Goal: Use online tool/utility: Utilize a website feature to perform a specific function

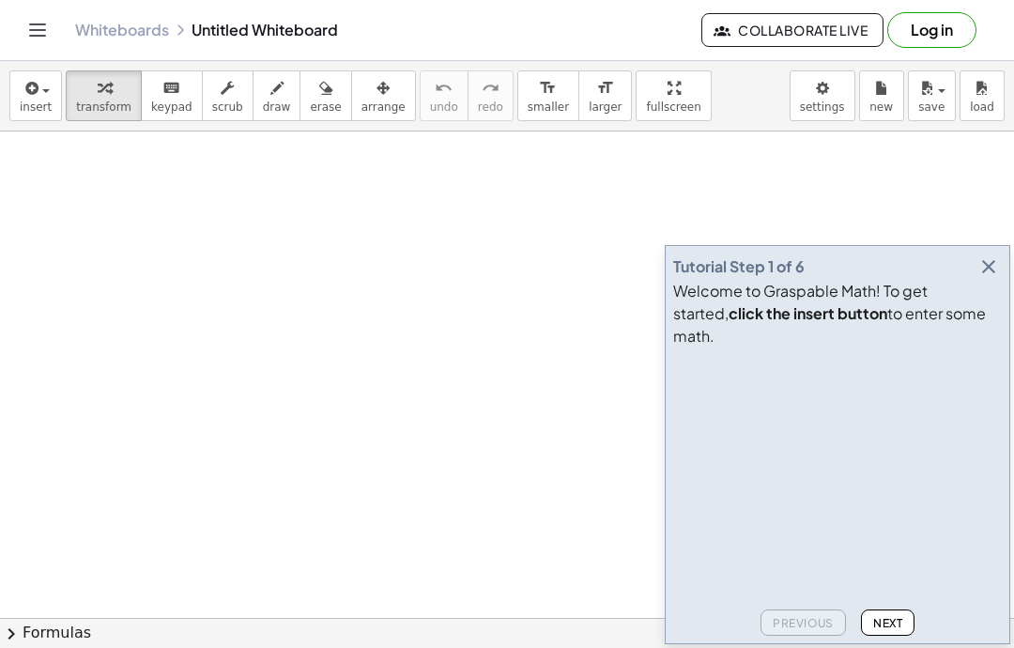
click at [41, 104] on span "insert" at bounding box center [36, 107] width 32 height 13
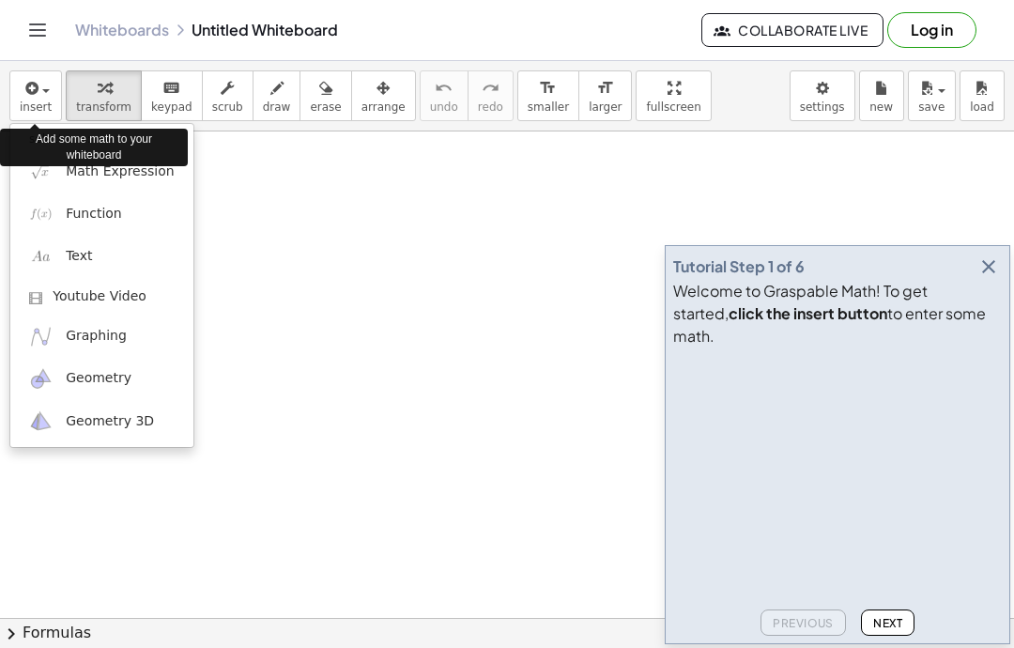
click at [140, 190] on link "Math Expression" at bounding box center [101, 171] width 183 height 42
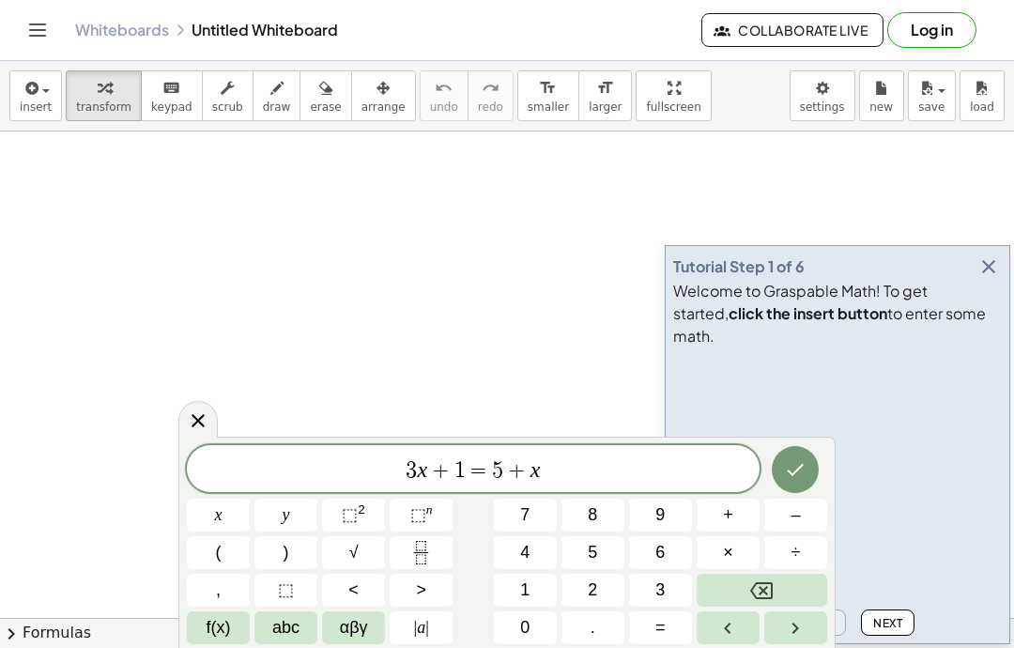
click at [781, 580] on button "Backspace" at bounding box center [762, 590] width 131 height 33
click at [782, 586] on button "Backspace" at bounding box center [762, 590] width 131 height 33
click at [785, 585] on button "Backspace" at bounding box center [762, 590] width 131 height 33
click at [784, 584] on button "Backspace" at bounding box center [762, 590] width 131 height 33
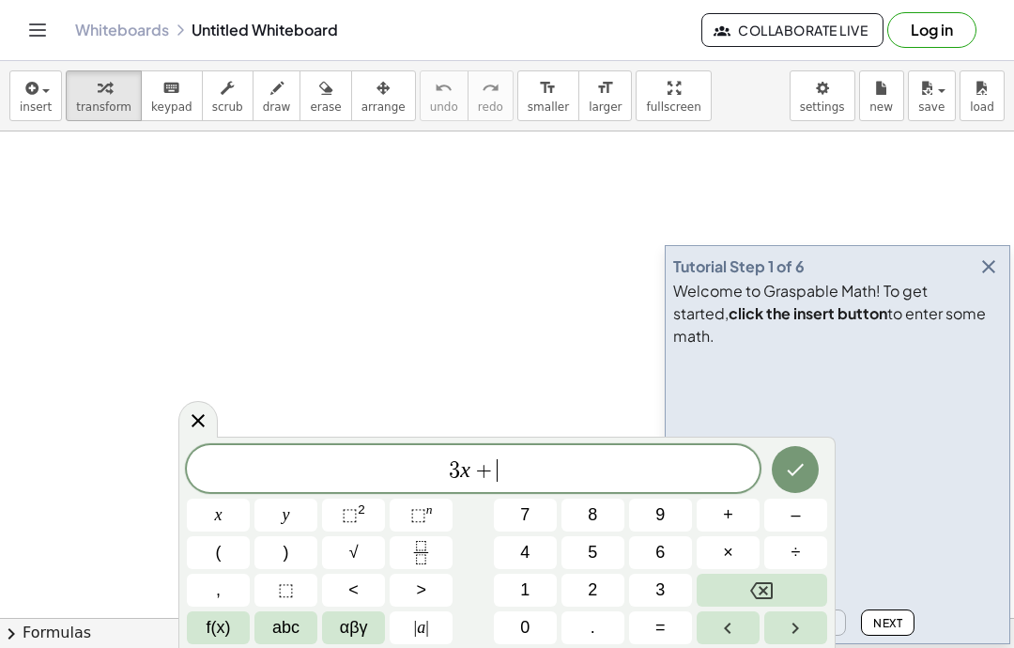
click at [780, 585] on button "Backspace" at bounding box center [762, 590] width 131 height 33
click at [779, 584] on button "Backspace" at bounding box center [762, 590] width 131 height 33
click at [773, 596] on icon "Backspace" at bounding box center [761, 590] width 23 height 17
click at [420, 557] on icon "Fraction" at bounding box center [421, 552] width 23 height 23
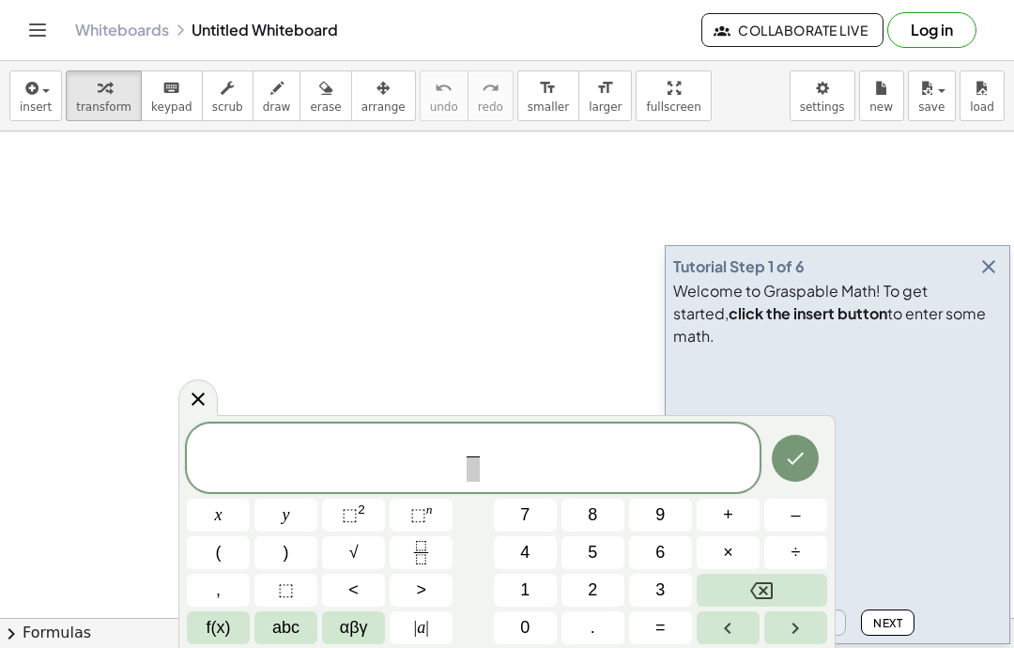
click at [603, 586] on button "2" at bounding box center [593, 590] width 63 height 33
click at [549, 552] on button "4" at bounding box center [525, 552] width 63 height 33
click at [476, 455] on span "4" at bounding box center [478, 446] width 10 height 21
click at [469, 460] on span at bounding box center [473, 468] width 24 height 25
click at [606, 543] on button "5" at bounding box center [593, 552] width 63 height 33
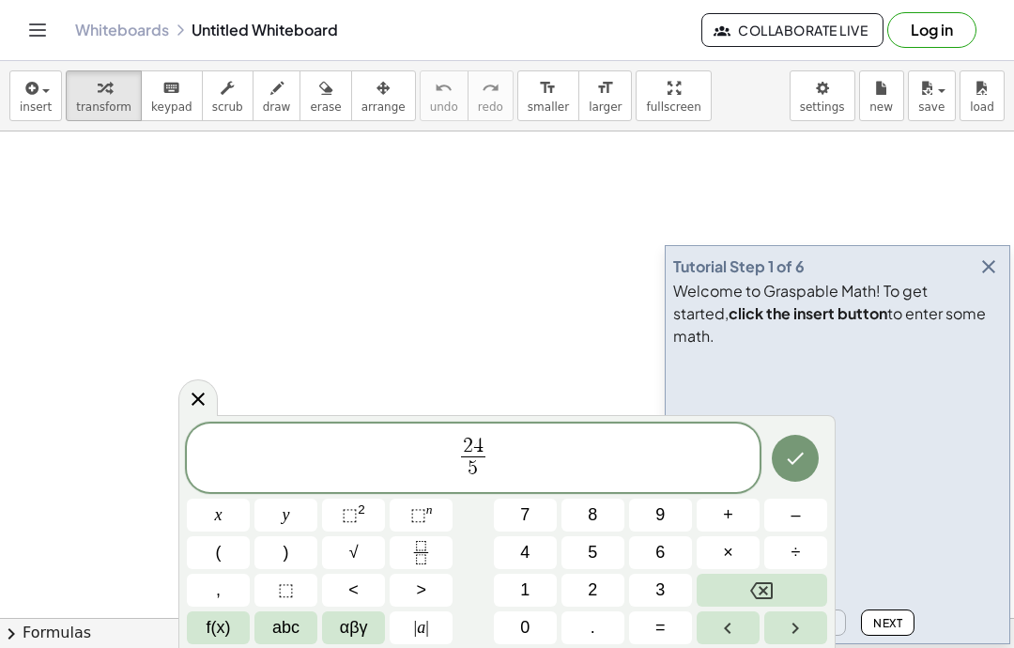
click at [808, 439] on button "Done" at bounding box center [795, 458] width 47 height 47
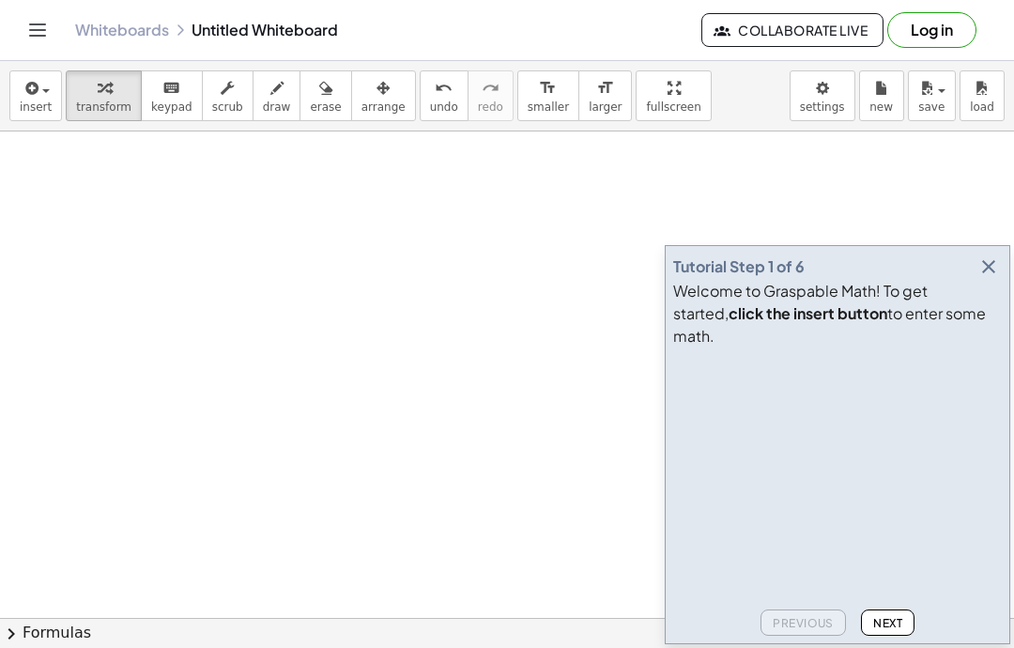
scroll to position [398, 0]
click at [999, 278] on icon "button" at bounding box center [989, 266] width 23 height 23
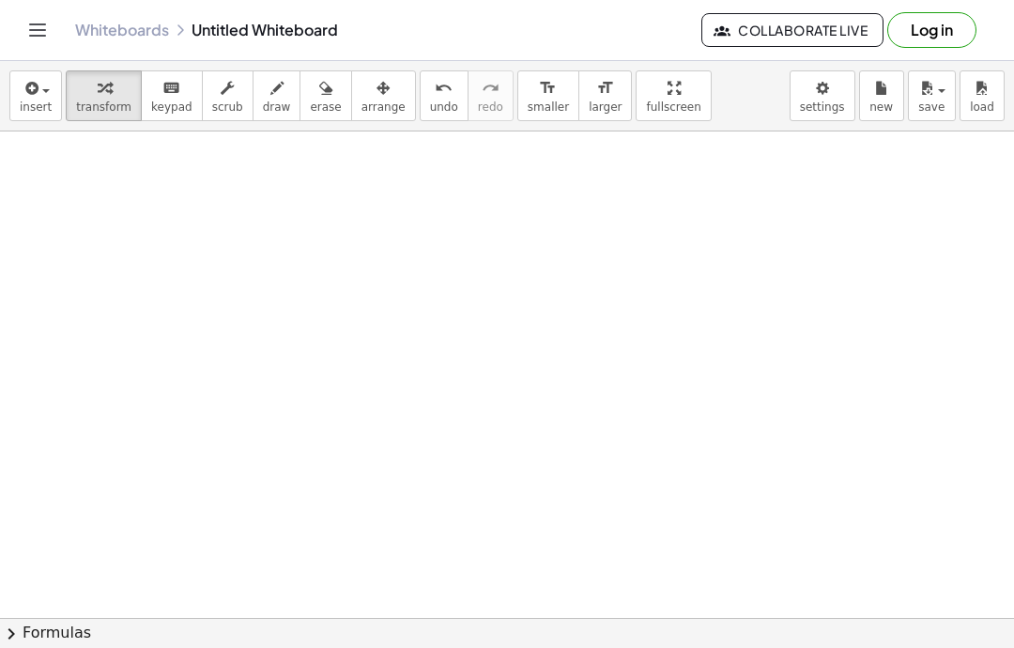
scroll to position [229, 0]
click at [42, 112] on span "insert" at bounding box center [36, 107] width 32 height 13
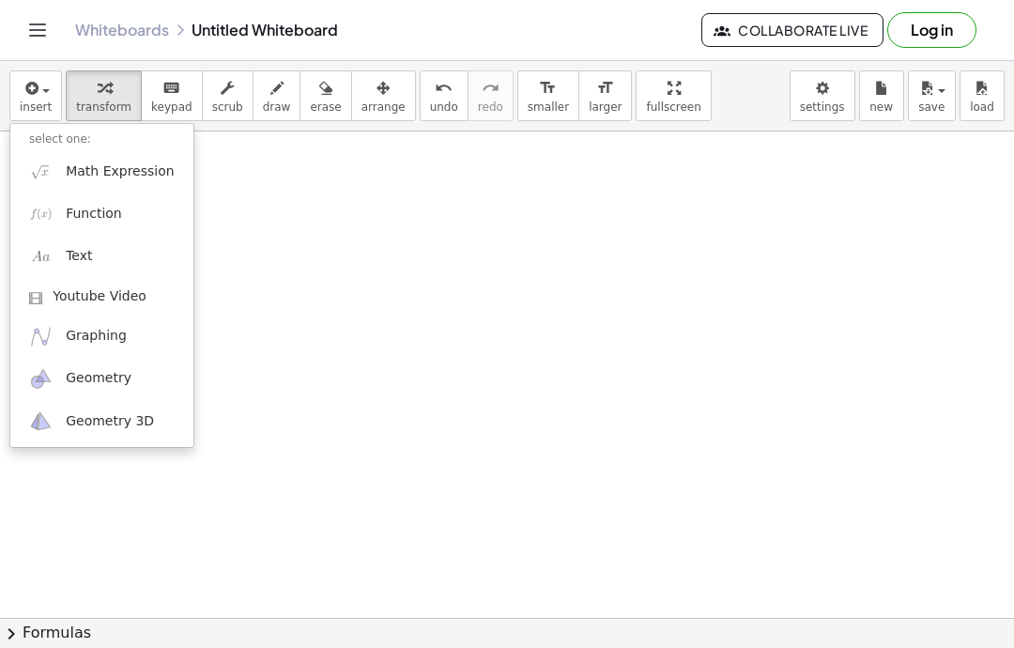
click at [153, 162] on span "Math Expression" at bounding box center [120, 171] width 108 height 19
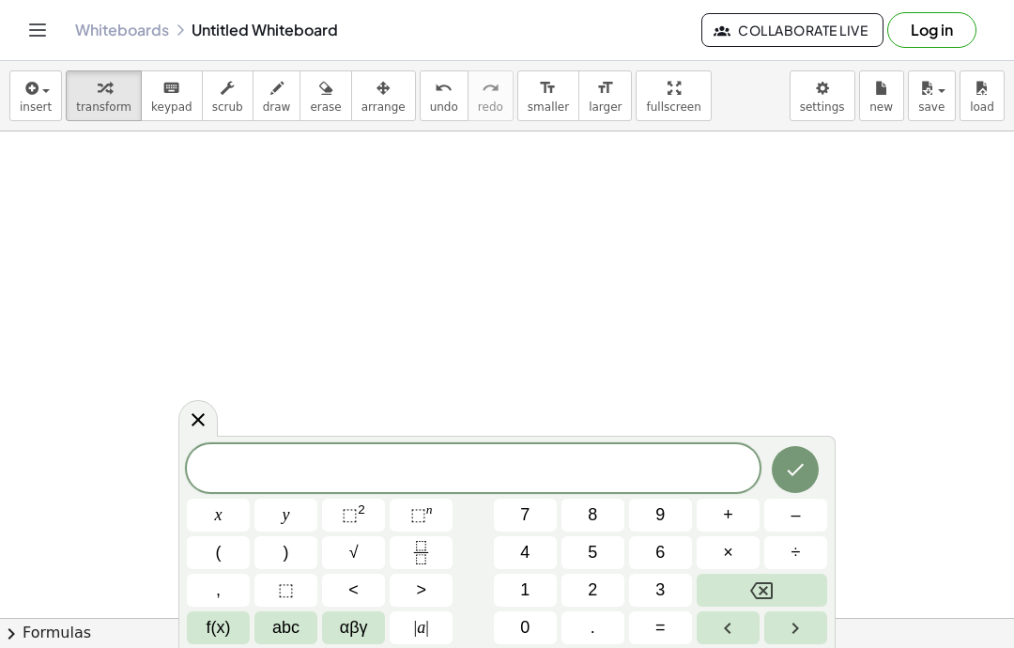
click at [546, 469] on span at bounding box center [473, 470] width 573 height 28
click at [592, 598] on span "2" at bounding box center [592, 590] width 9 height 25
click at [531, 553] on button "4" at bounding box center [525, 552] width 63 height 33
click at [735, 512] on button "+" at bounding box center [728, 515] width 63 height 33
click at [606, 547] on button "5" at bounding box center [593, 552] width 63 height 33
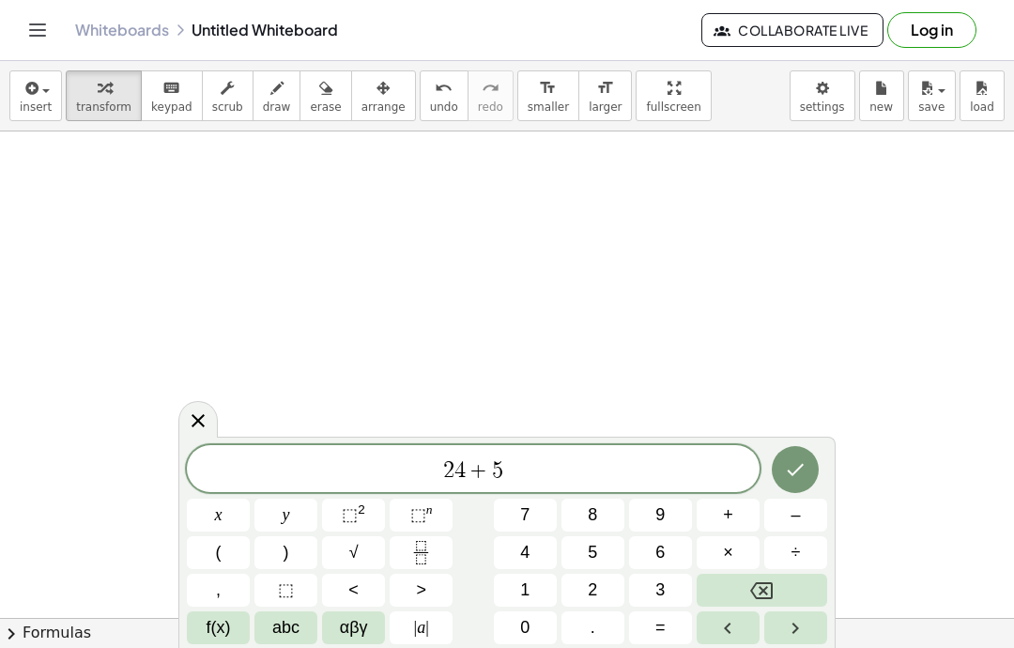
click at [798, 465] on icon "Done" at bounding box center [795, 469] width 23 height 23
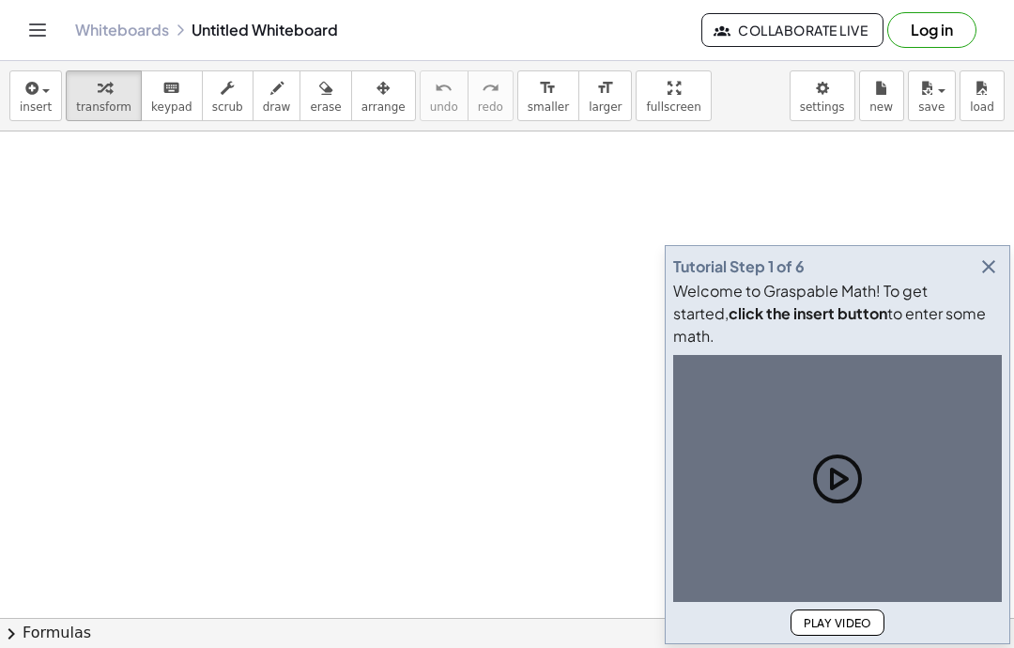
click at [48, 96] on div "button" at bounding box center [36, 87] width 32 height 23
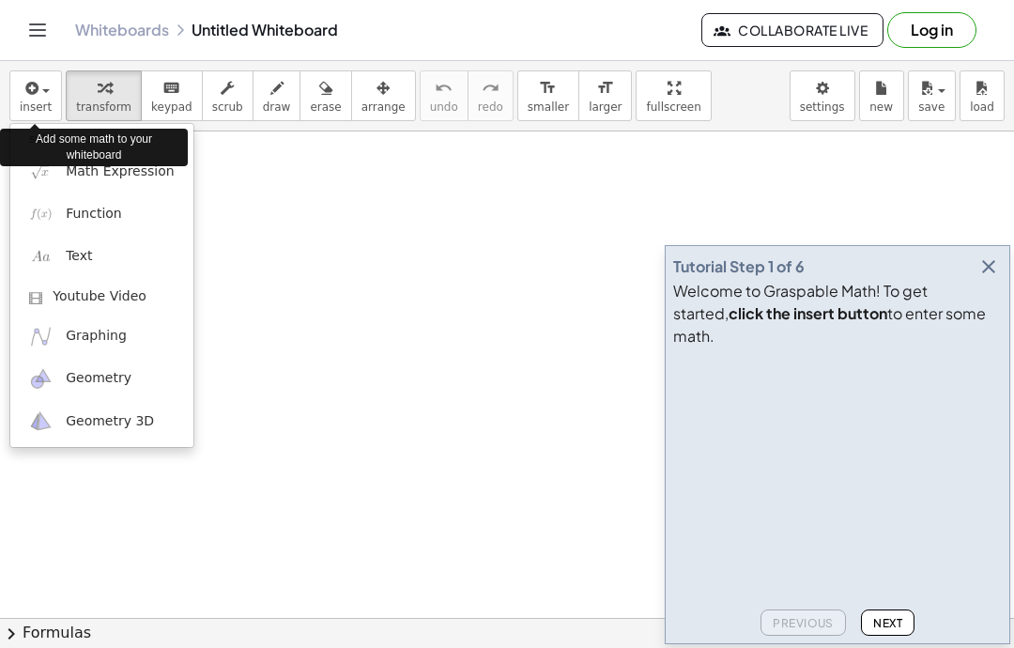
click at [114, 163] on div "Add some math to your whiteboard" at bounding box center [94, 148] width 188 height 38
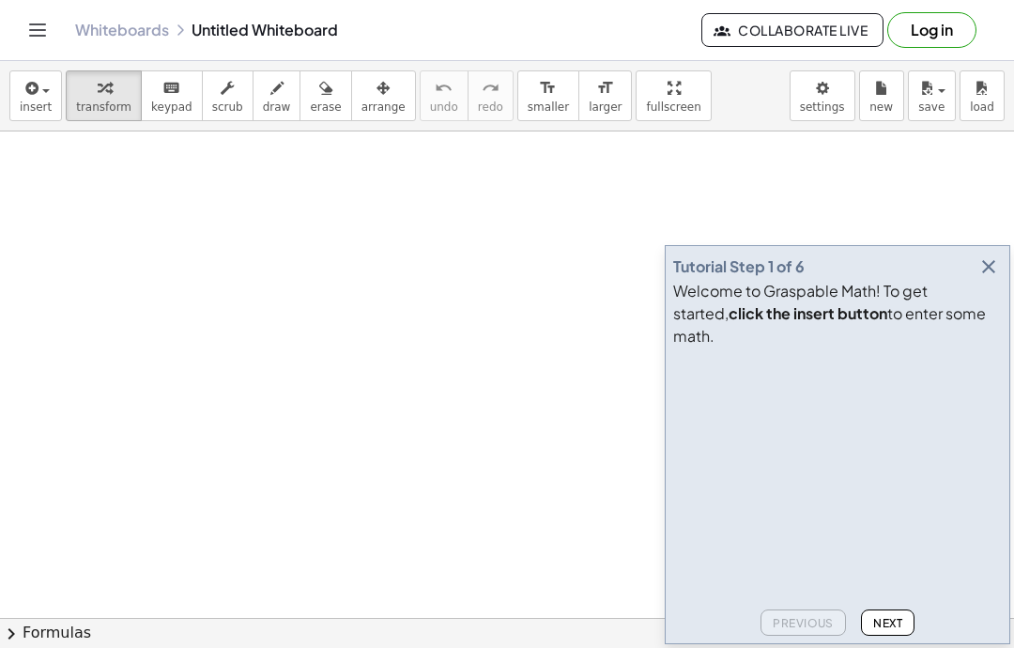
click at [45, 99] on button "insert" at bounding box center [35, 95] width 53 height 51
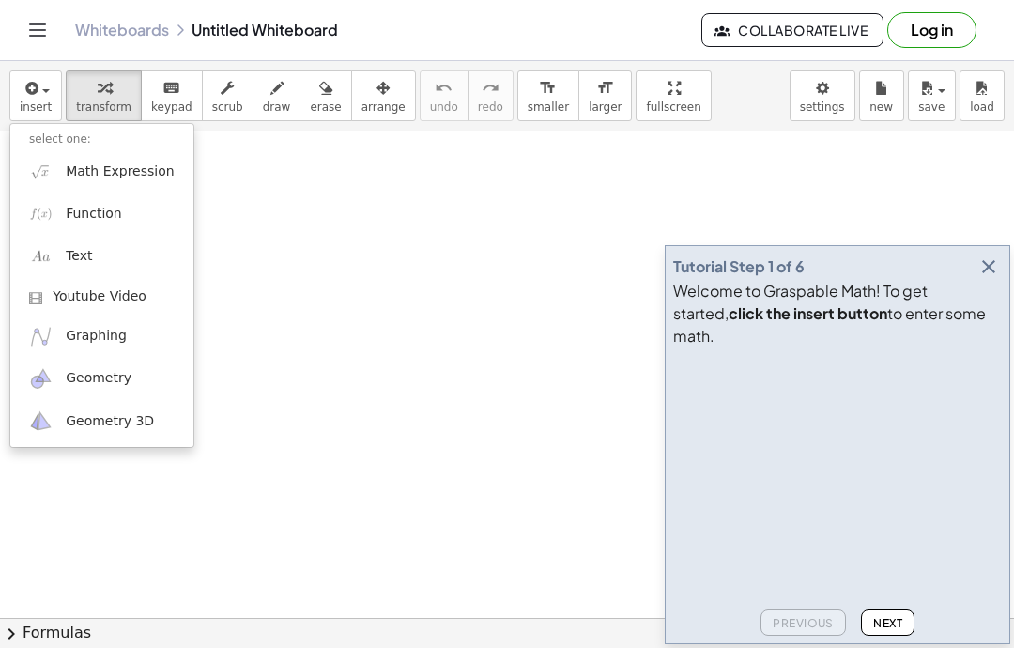
click at [120, 172] on span "Math Expression" at bounding box center [120, 171] width 108 height 19
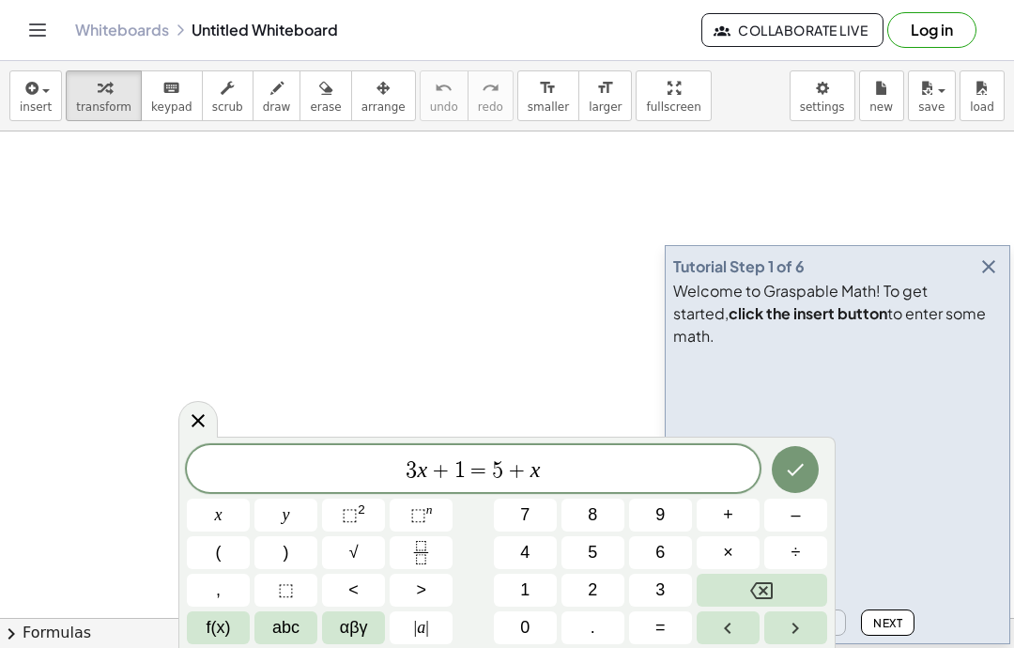
click at [800, 566] on button "÷" at bounding box center [796, 552] width 63 height 33
click at [807, 573] on div "3 x + 1 = 5 + x ÷ ​ x y ⬚ 2 ⬚ n 7 8 9 + – ( ) √ 4 5 6 × ÷ , ⬚ < > 1 2 3 f(x) ab…" at bounding box center [507, 544] width 641 height 199
click at [797, 585] on button "Backspace" at bounding box center [762, 590] width 131 height 33
click at [794, 578] on button "Backspace" at bounding box center [762, 590] width 131 height 33
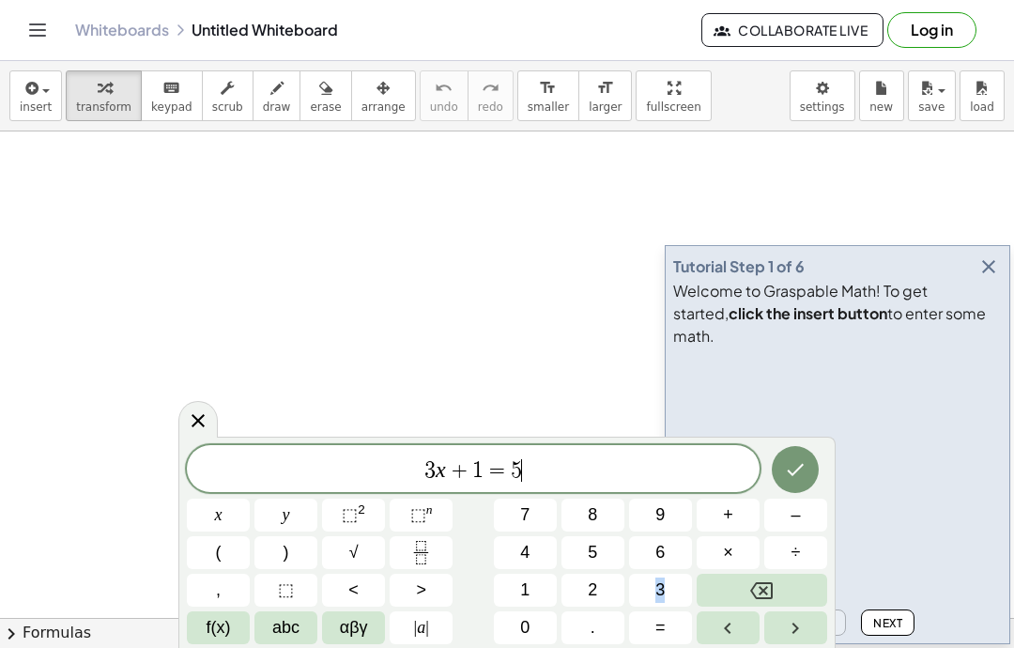
click at [797, 585] on button "Backspace" at bounding box center [762, 590] width 131 height 33
click at [801, 589] on button "Backspace" at bounding box center [762, 590] width 131 height 33
click at [789, 594] on button "Backspace" at bounding box center [762, 590] width 131 height 33
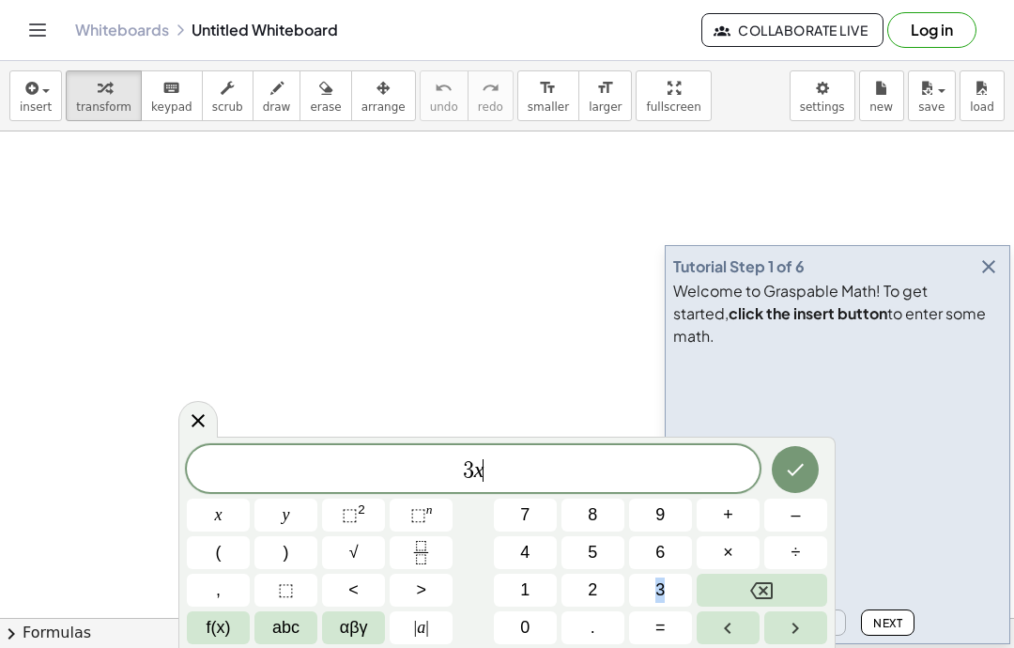
click at [789, 593] on button "Backspace" at bounding box center [762, 590] width 131 height 33
click at [779, 593] on button "Backspace" at bounding box center [762, 590] width 131 height 33
click at [609, 590] on button "2" at bounding box center [593, 590] width 63 height 33
click at [531, 550] on button "4" at bounding box center [525, 552] width 63 height 33
click at [733, 517] on span "+" at bounding box center [728, 515] width 10 height 25
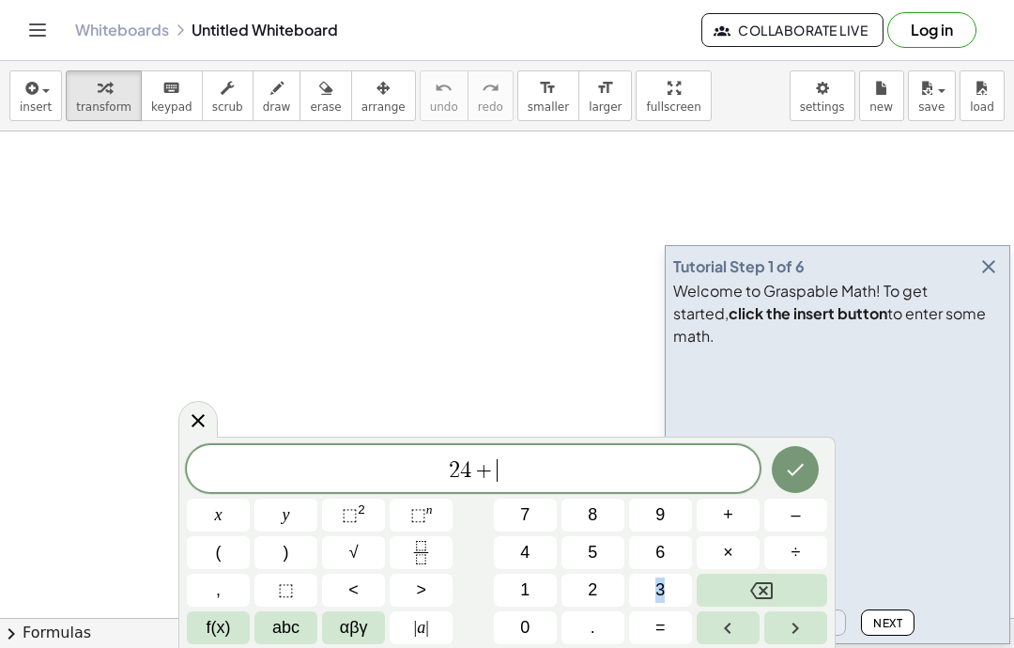
click at [818, 587] on button "Backspace" at bounding box center [762, 590] width 131 height 33
click at [805, 547] on button "÷" at bounding box center [796, 552] width 63 height 33
click at [605, 555] on button "5" at bounding box center [593, 552] width 63 height 33
click at [462, 469] on span "4" at bounding box center [460, 470] width 11 height 23
click at [800, 583] on button "Backspace" at bounding box center [762, 590] width 131 height 33
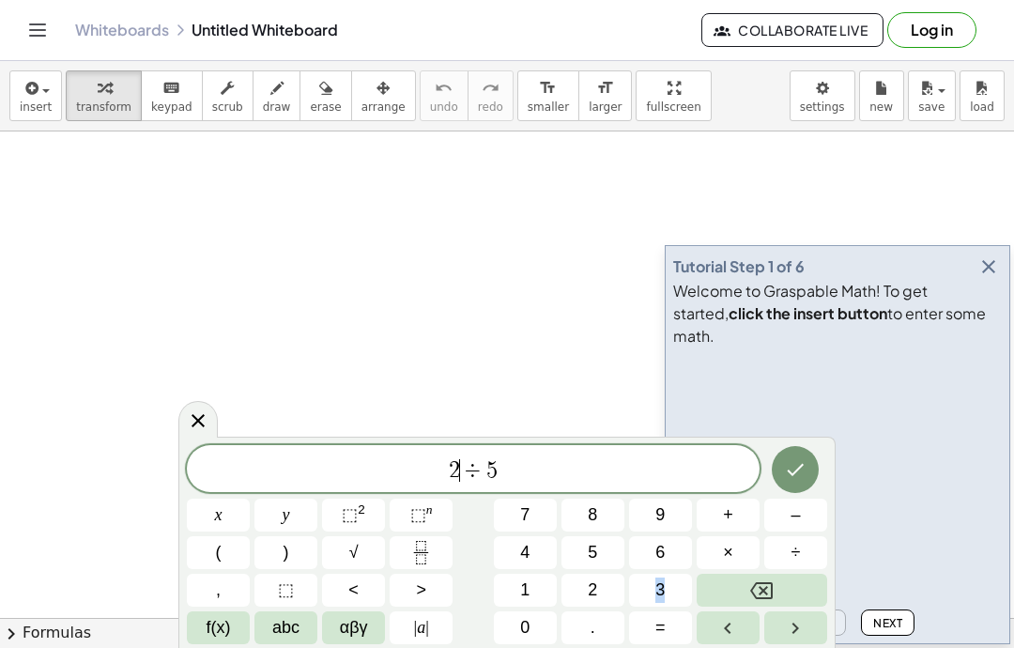
click at [605, 536] on button "5" at bounding box center [593, 552] width 63 height 33
click at [808, 466] on button "Done" at bounding box center [795, 469] width 47 height 47
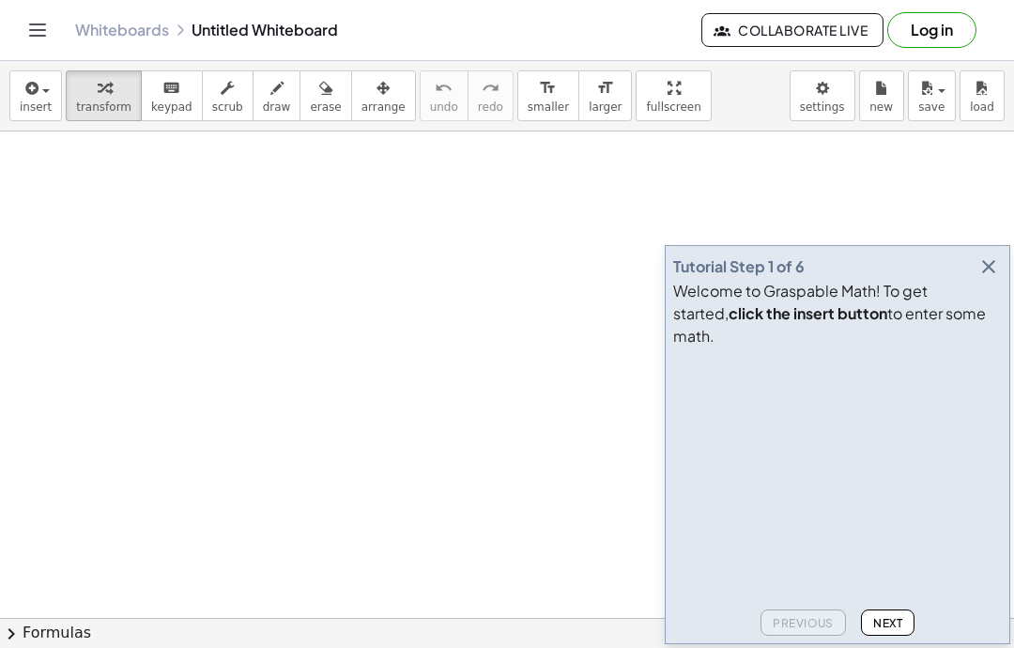
click at [980, 278] on icon "button" at bounding box center [989, 266] width 23 height 23
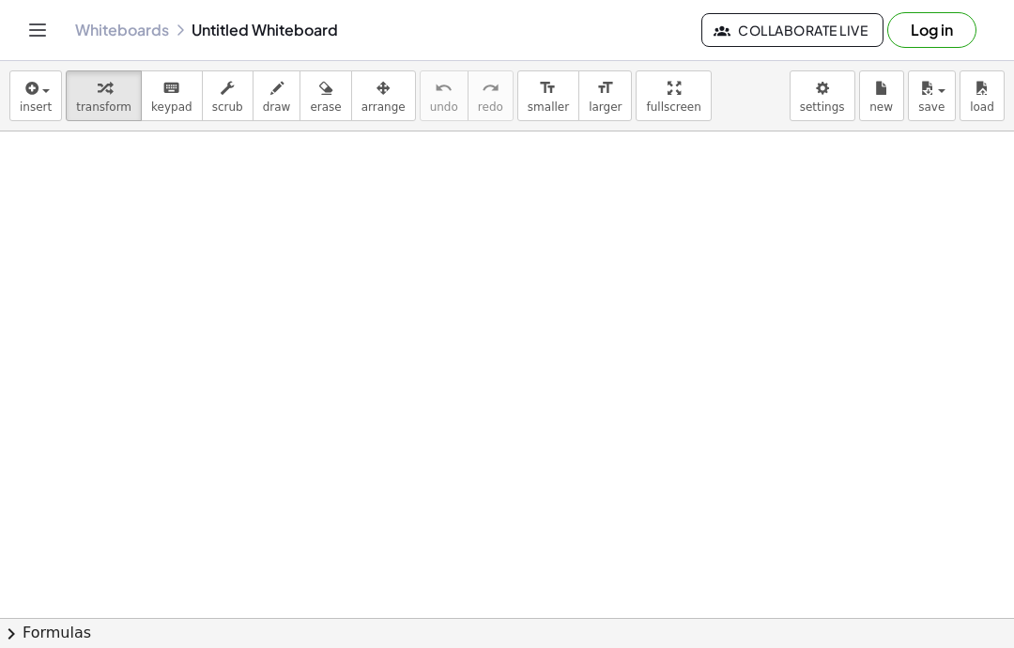
click at [43, 101] on span "insert" at bounding box center [36, 107] width 32 height 13
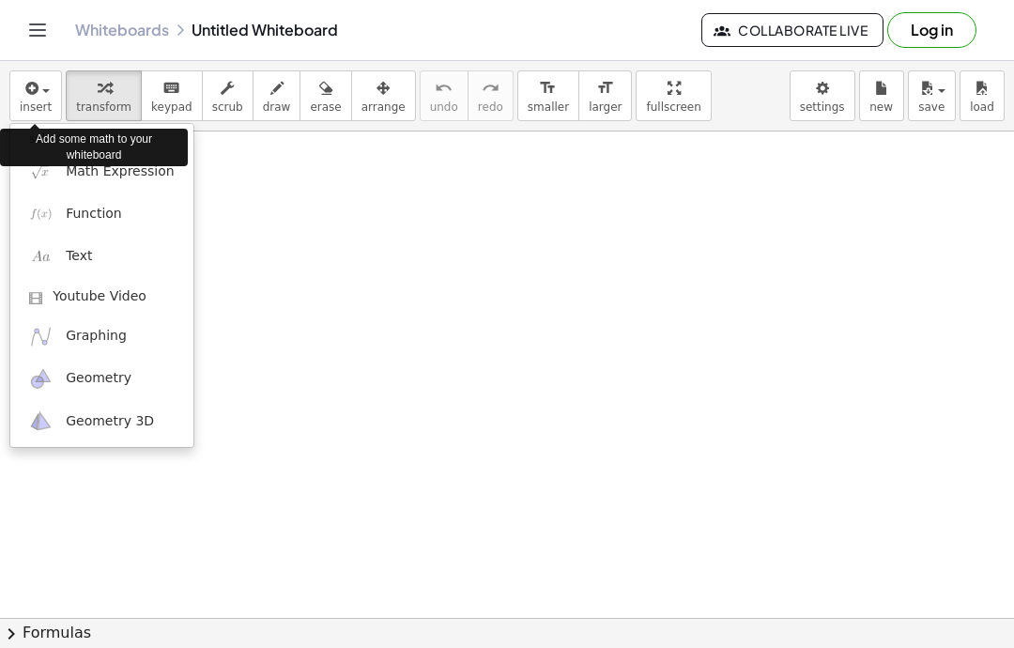
click at [113, 165] on div "Add some math to your whiteboard" at bounding box center [94, 148] width 188 height 38
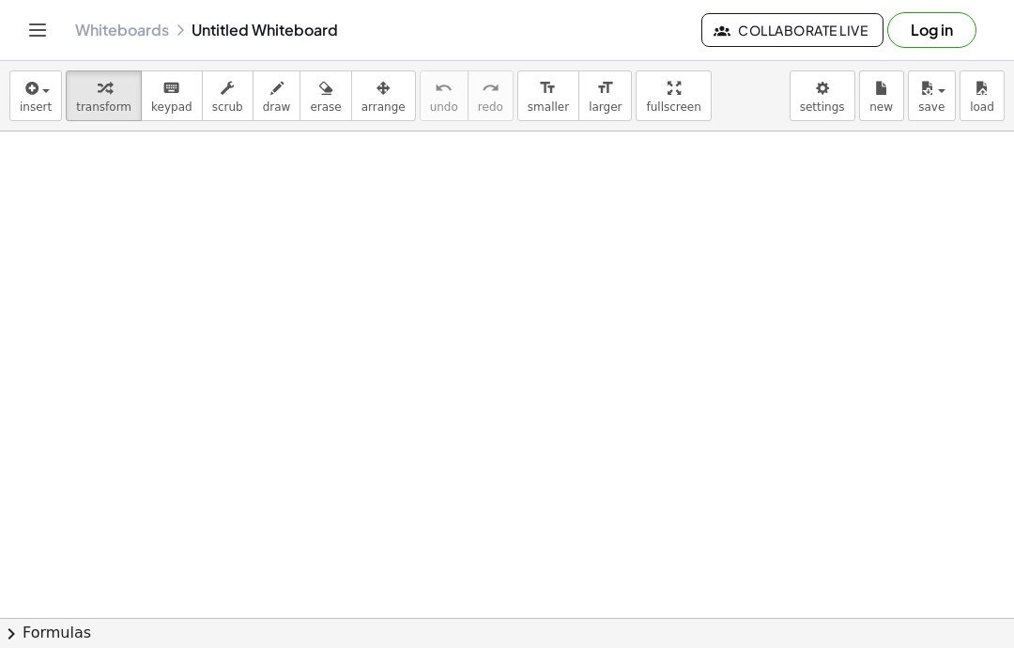
click at [20, 112] on span "insert" at bounding box center [36, 107] width 32 height 13
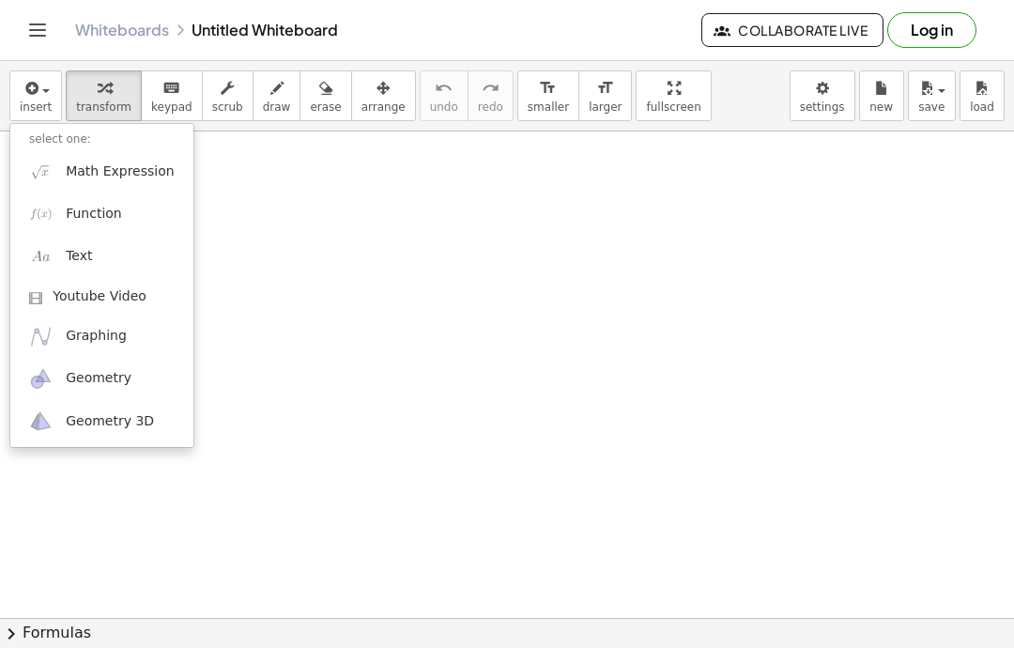
click at [93, 173] on span "Math Expression" at bounding box center [120, 171] width 108 height 19
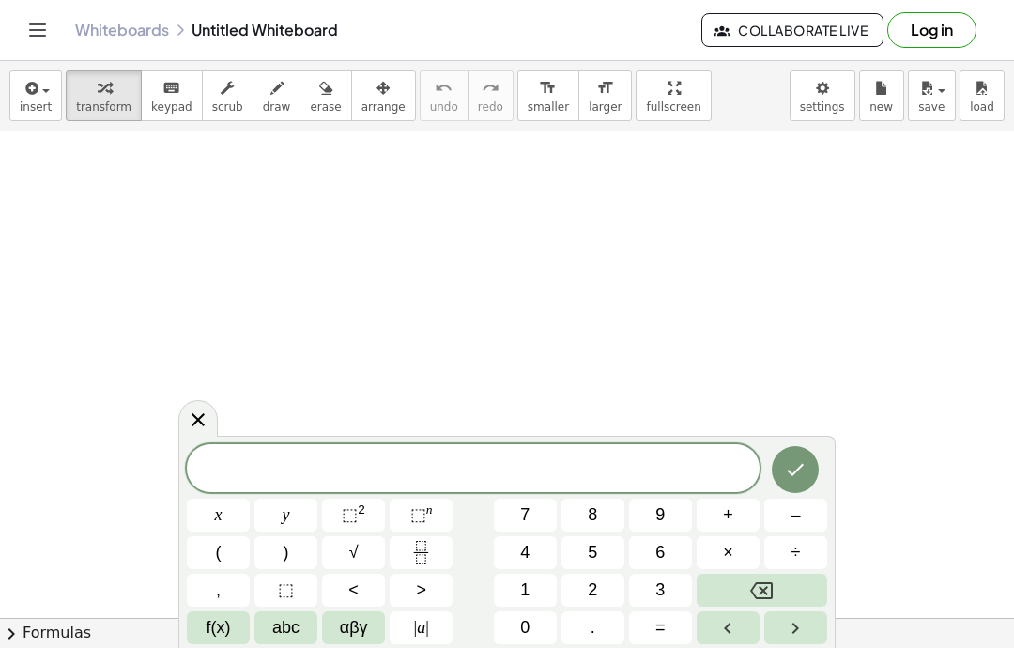
click at [350, 541] on span "√" at bounding box center [353, 552] width 9 height 25
click at [415, 552] on rect "Fraction" at bounding box center [421, 552] width 14 height 1
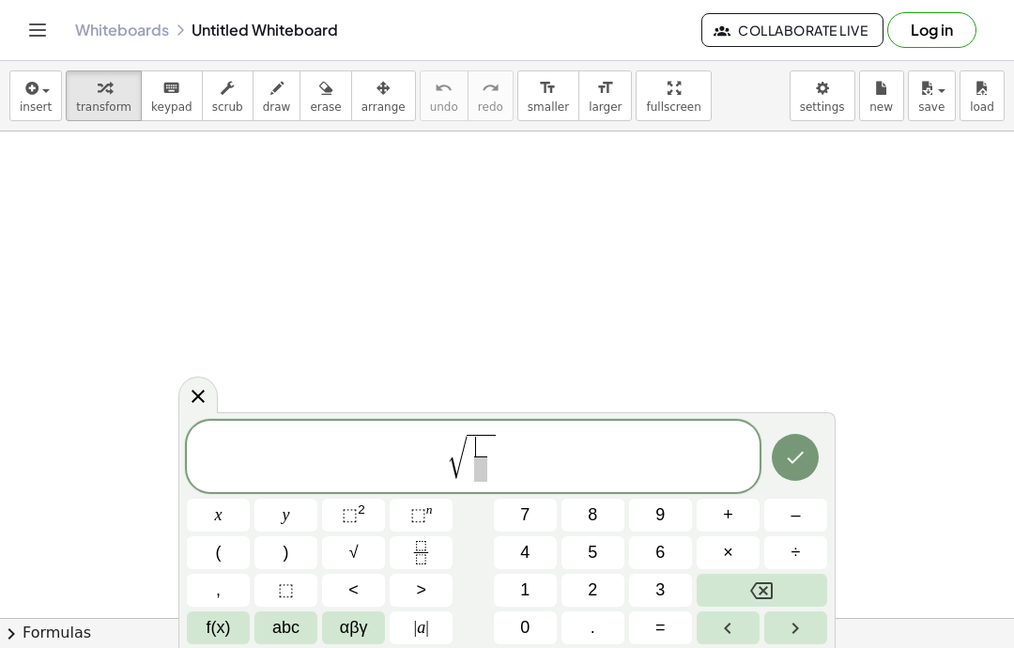
click at [232, 567] on button "(" at bounding box center [218, 552] width 63 height 33
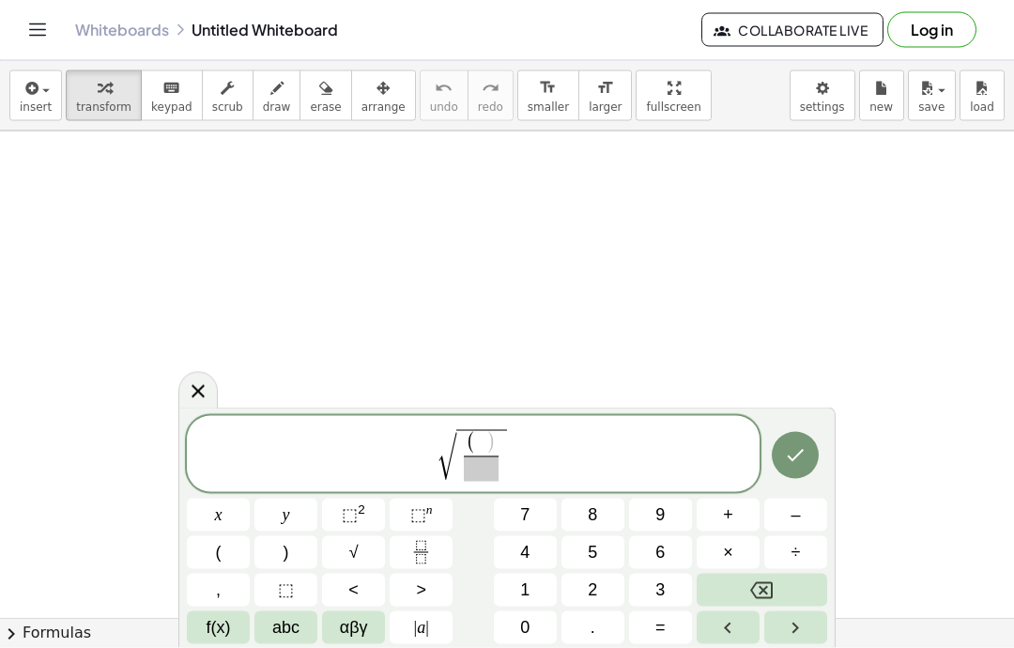
scroll to position [75, 0]
click at [596, 509] on span "8" at bounding box center [592, 515] width 9 height 25
click at [800, 507] on button "–" at bounding box center [796, 515] width 63 height 33
click at [599, 580] on button "2" at bounding box center [593, 590] width 63 height 33
click at [771, 582] on icon "Backspace" at bounding box center [761, 590] width 23 height 17
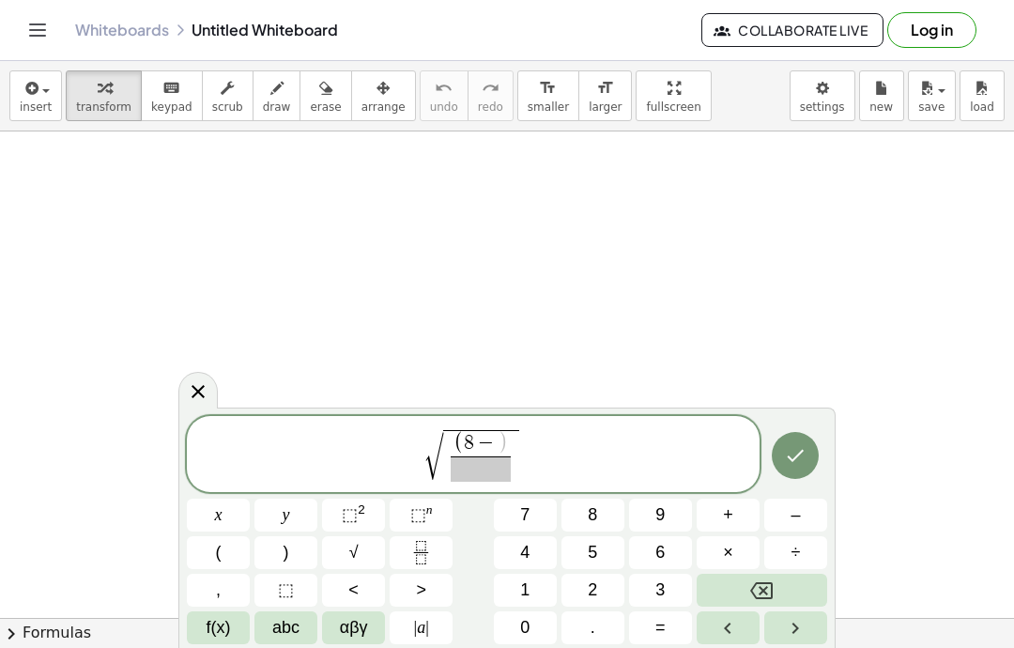
click at [577, 529] on button "8" at bounding box center [593, 515] width 63 height 33
click at [749, 594] on button "Backspace" at bounding box center [762, 590] width 131 height 33
click at [610, 552] on button "5" at bounding box center [593, 552] width 63 height 33
click at [272, 558] on button ")" at bounding box center [286, 552] width 63 height 33
click at [362, 517] on sup "2" at bounding box center [362, 510] width 8 height 14
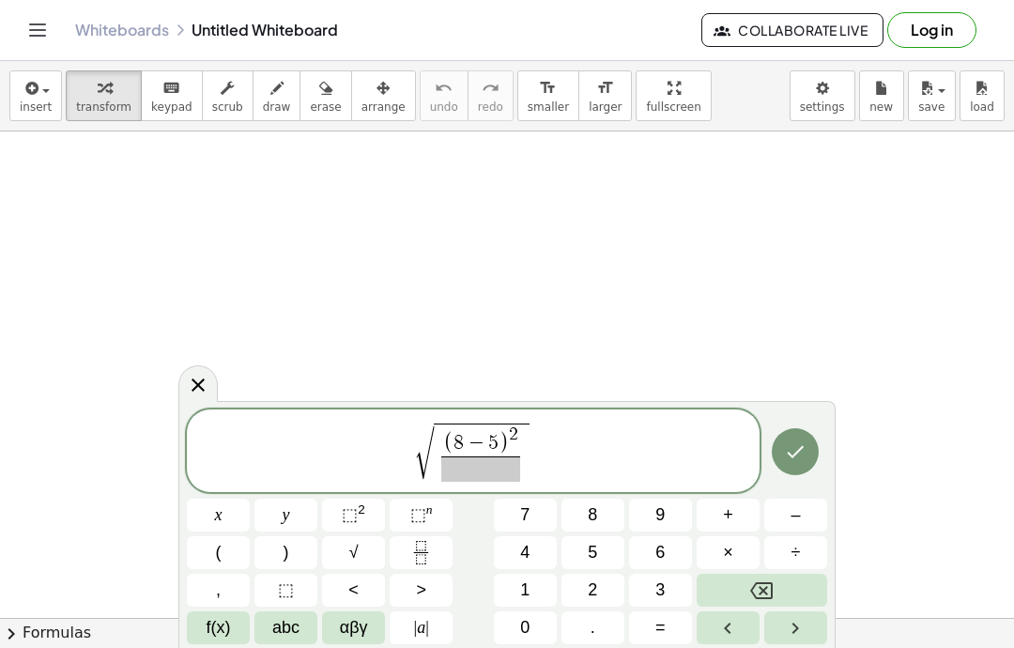
click at [469, 456] on span "( 8 − 5 )" at bounding box center [476, 444] width 66 height 24
click at [481, 470] on span at bounding box center [481, 468] width 80 height 25
click at [517, 547] on button "4" at bounding box center [525, 552] width 63 height 33
click at [565, 443] on span "√ ( 8 − 5 ) 2 4 ​ ​" at bounding box center [473, 452] width 573 height 63
click at [717, 518] on button "+" at bounding box center [728, 515] width 63 height 33
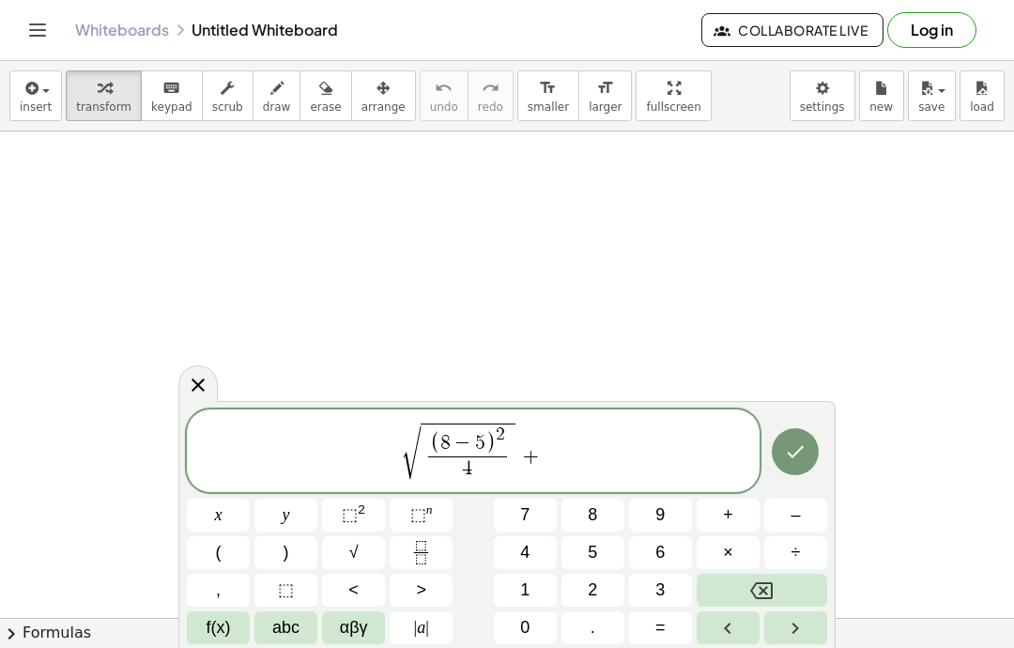
click at [362, 554] on button "√" at bounding box center [353, 552] width 63 height 33
click at [416, 545] on icon "Fraction" at bounding box center [421, 552] width 23 height 23
click at [683, 552] on button "6" at bounding box center [660, 552] width 63 height 33
click at [773, 589] on icon "Backspace" at bounding box center [761, 590] width 23 height 17
click at [224, 549] on button "(" at bounding box center [218, 552] width 63 height 33
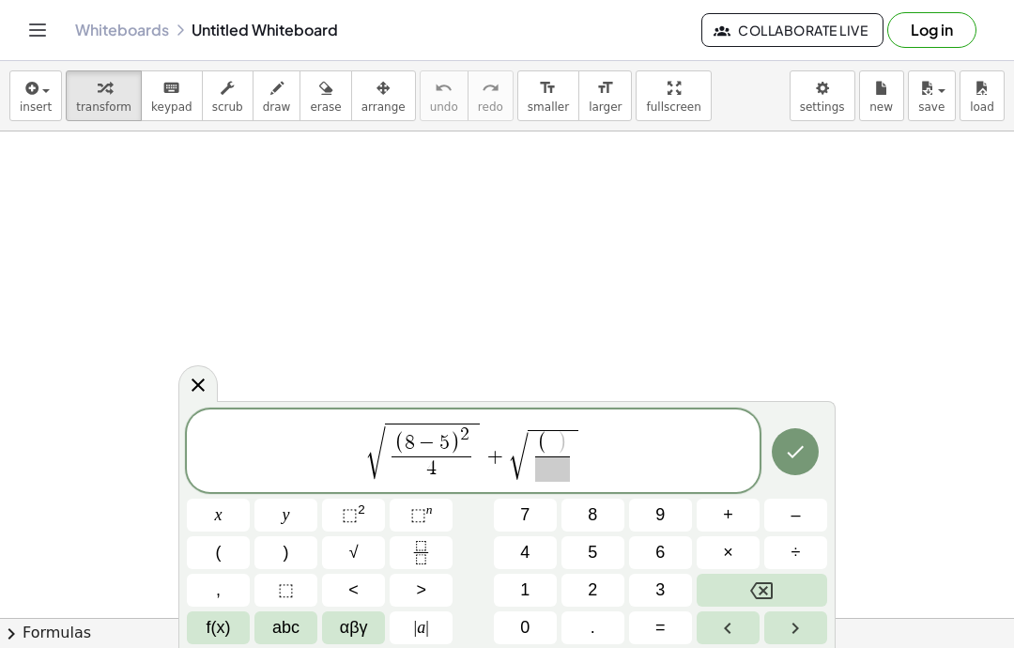
click at [656, 546] on span "6" at bounding box center [660, 552] width 9 height 25
click at [729, 524] on span "+" at bounding box center [728, 515] width 10 height 25
click at [765, 587] on icon "Backspace" at bounding box center [761, 591] width 23 height 23
click at [805, 512] on button "–" at bounding box center [796, 515] width 63 height 33
click at [604, 549] on button "5" at bounding box center [593, 552] width 63 height 33
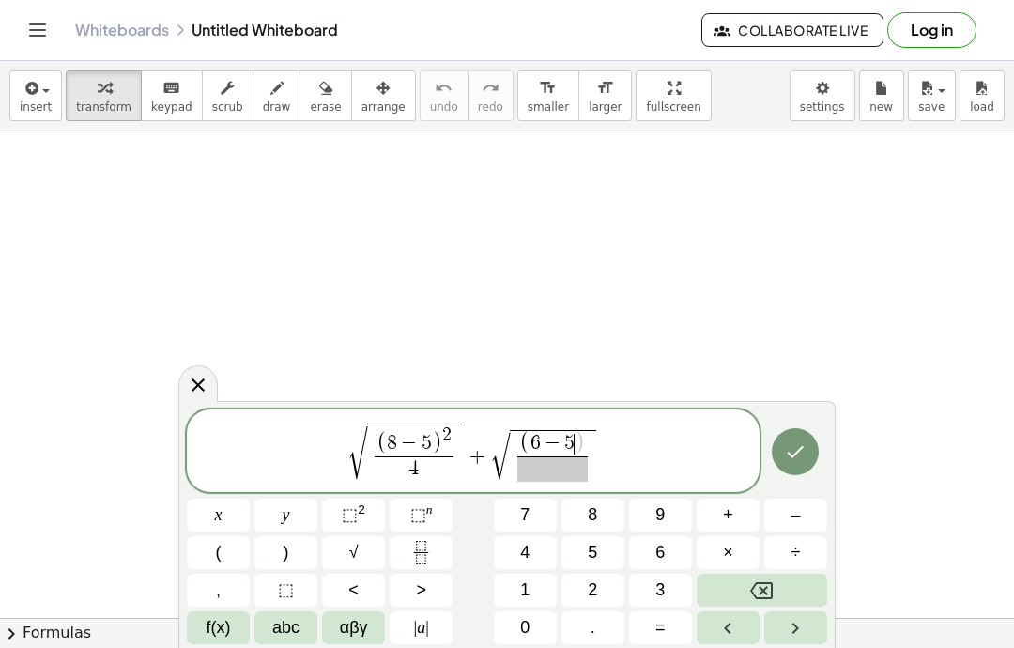
click at [596, 436] on span "√ ( 6 − 5 ​ ) ​" at bounding box center [544, 455] width 107 height 53
click at [588, 435] on span "( 6 − 5 ) ​" at bounding box center [553, 457] width 78 height 50
click at [578, 440] on span ")" at bounding box center [580, 443] width 10 height 23
click at [788, 635] on icon "Right arrow" at bounding box center [795, 628] width 23 height 23
click at [361, 509] on sup "2" at bounding box center [362, 510] width 8 height 14
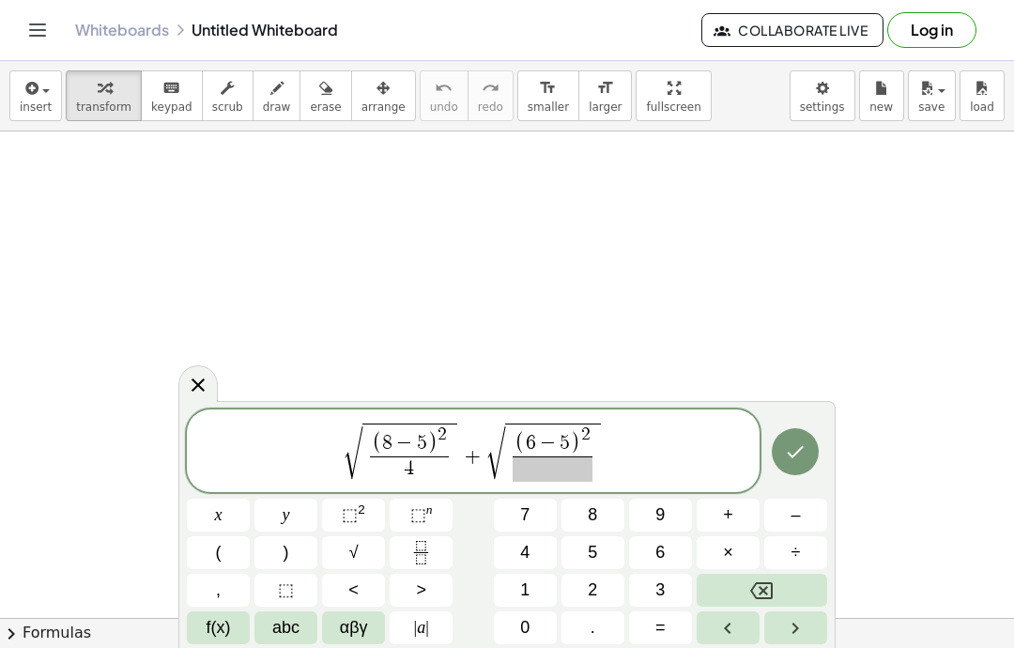
click at [551, 475] on span at bounding box center [553, 468] width 80 height 25
click at [534, 552] on button "4" at bounding box center [525, 552] width 63 height 33
click at [617, 452] on span "√ ( 8 − 5 ) 2 4 ​ + √ ( 6 − 5 ) 2 4 ​ ​" at bounding box center [473, 452] width 573 height 63
click at [735, 518] on button "+" at bounding box center [728, 515] width 63 height 33
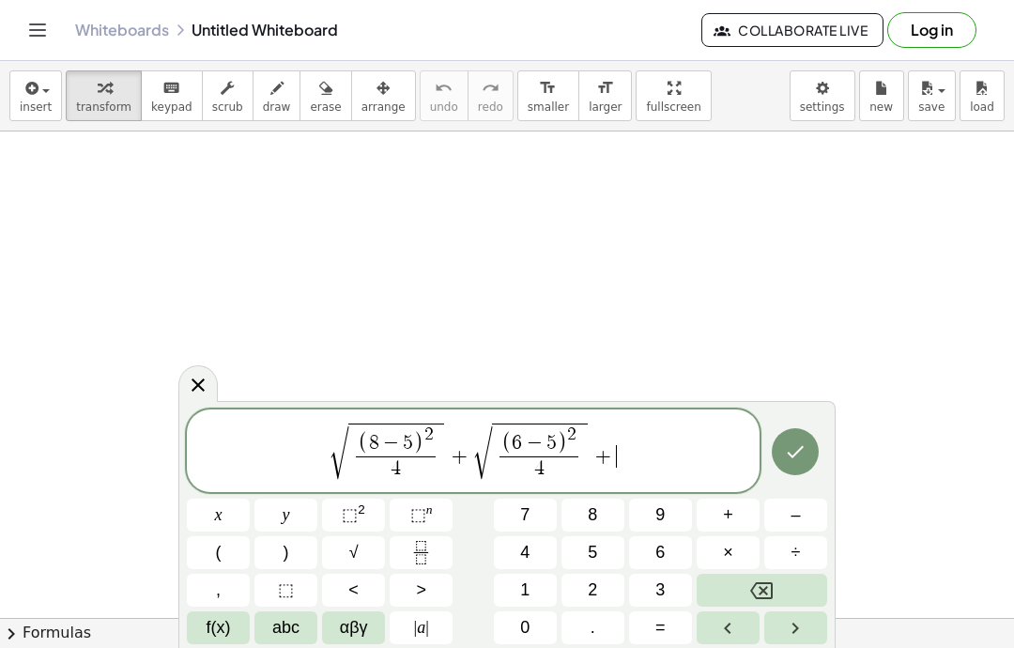
click at [349, 555] on span "√" at bounding box center [353, 552] width 9 height 25
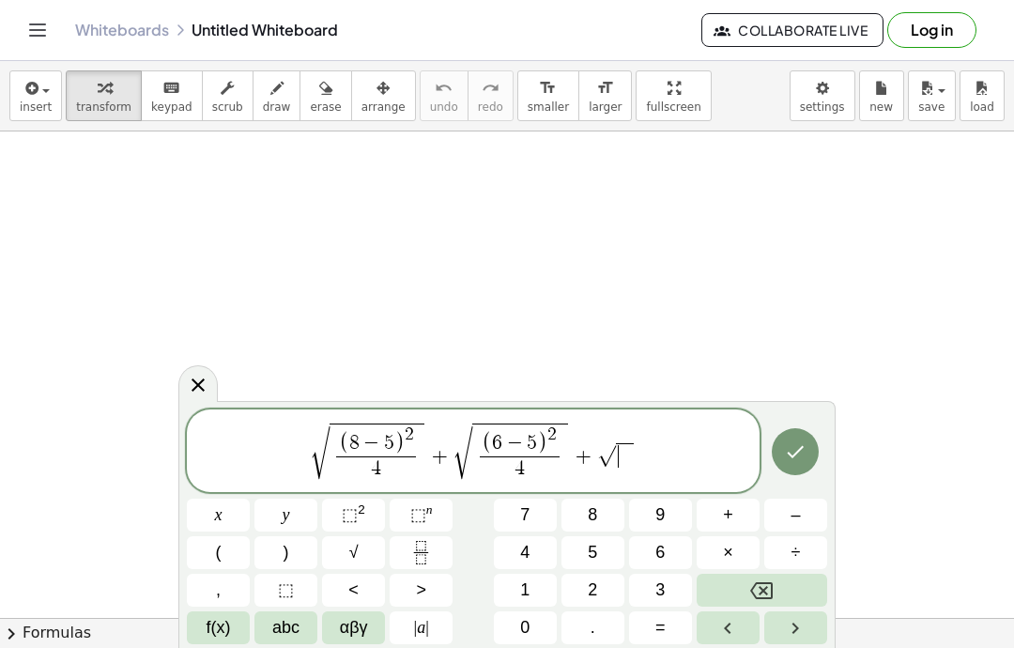
click at [433, 544] on icon "Fraction" at bounding box center [421, 552] width 23 height 23
click at [231, 544] on button "(" at bounding box center [218, 552] width 63 height 33
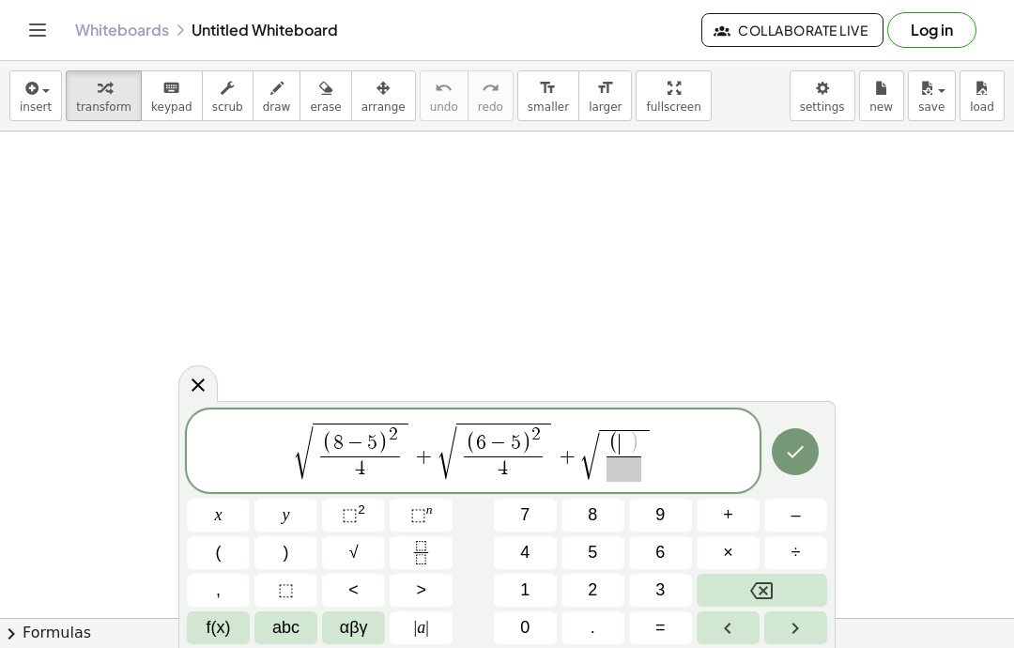
click at [596, 549] on span "5" at bounding box center [592, 552] width 9 height 25
click at [798, 504] on span "–" at bounding box center [795, 515] width 9 height 25
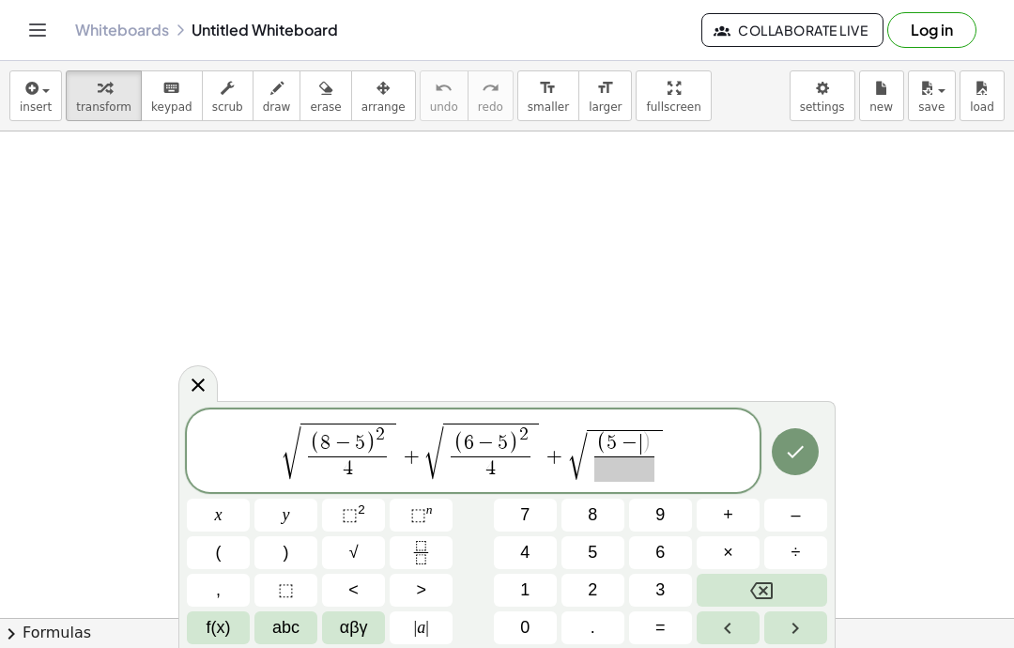
click at [598, 544] on button "5" at bounding box center [593, 552] width 63 height 33
click at [287, 560] on span ")" at bounding box center [287, 552] width 6 height 25
click at [358, 506] on sup "2" at bounding box center [362, 510] width 8 height 14
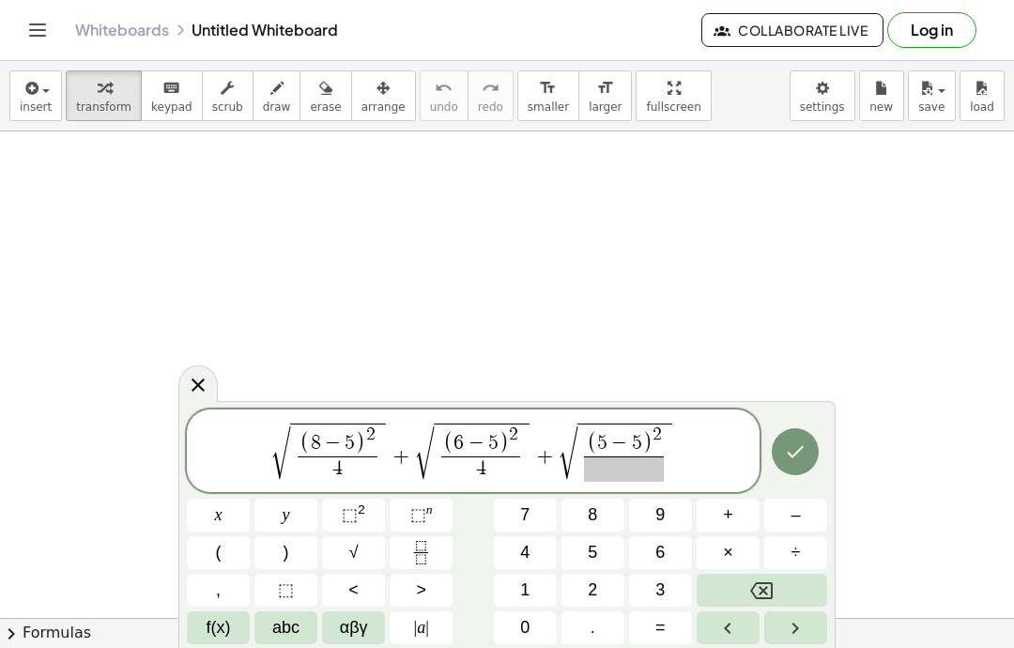
click at [632, 467] on span at bounding box center [624, 468] width 80 height 25
click at [527, 544] on span "4" at bounding box center [524, 552] width 9 height 25
click at [670, 454] on span "( 5 − 5 ) 2 4 ​ ​" at bounding box center [626, 453] width 96 height 58
click at [727, 512] on span "+" at bounding box center [728, 515] width 10 height 25
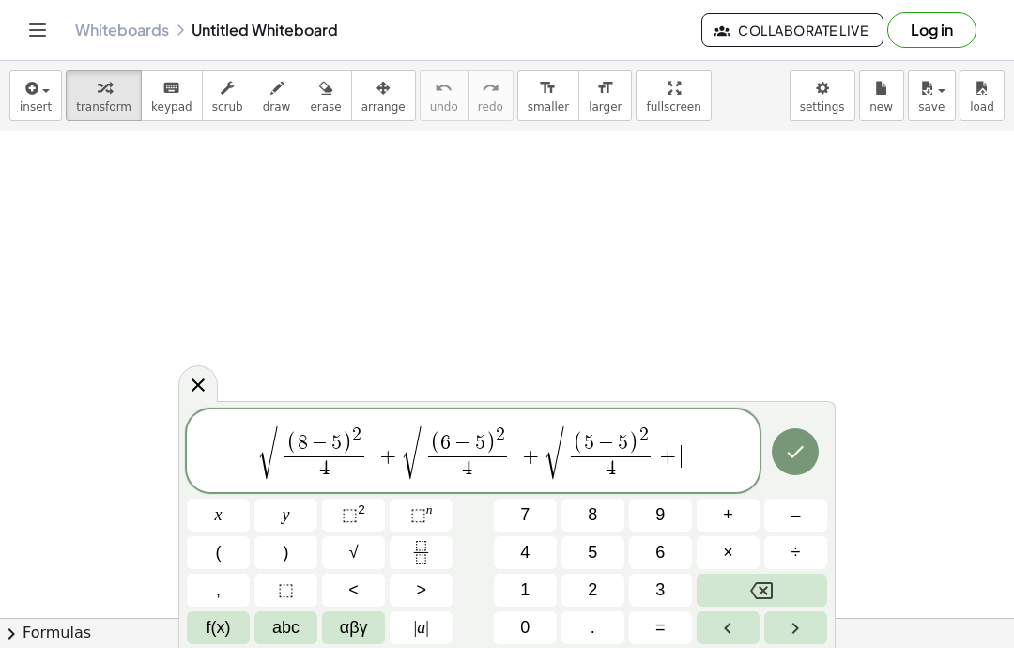
click at [757, 589] on icon "Backspace" at bounding box center [761, 591] width 23 height 23
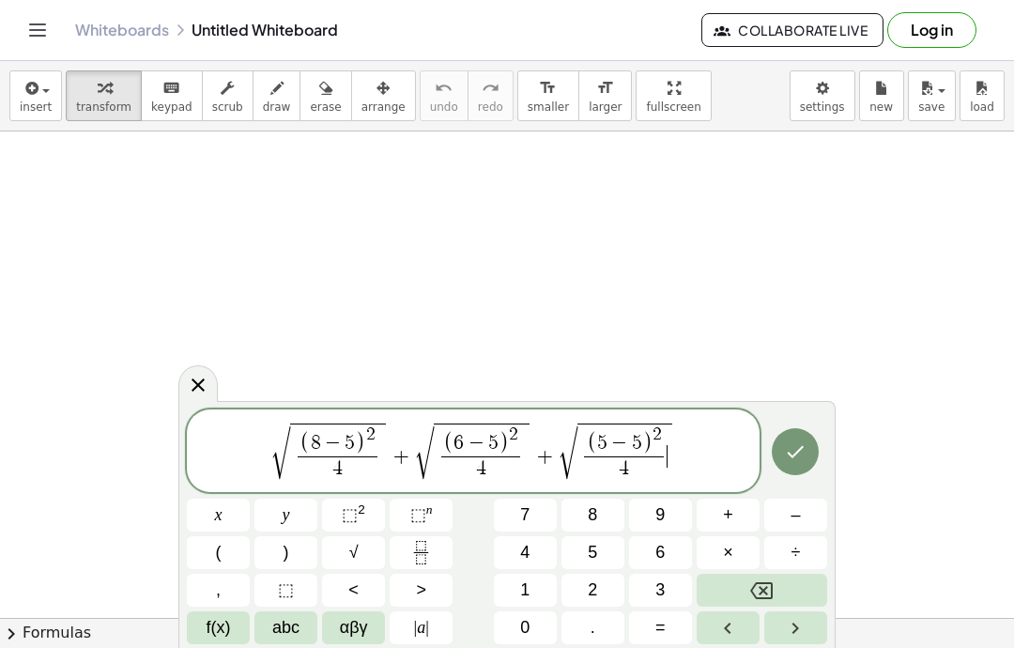
click at [787, 637] on icon "Right arrow" at bounding box center [795, 628] width 23 height 23
click at [737, 512] on button "+" at bounding box center [728, 515] width 63 height 33
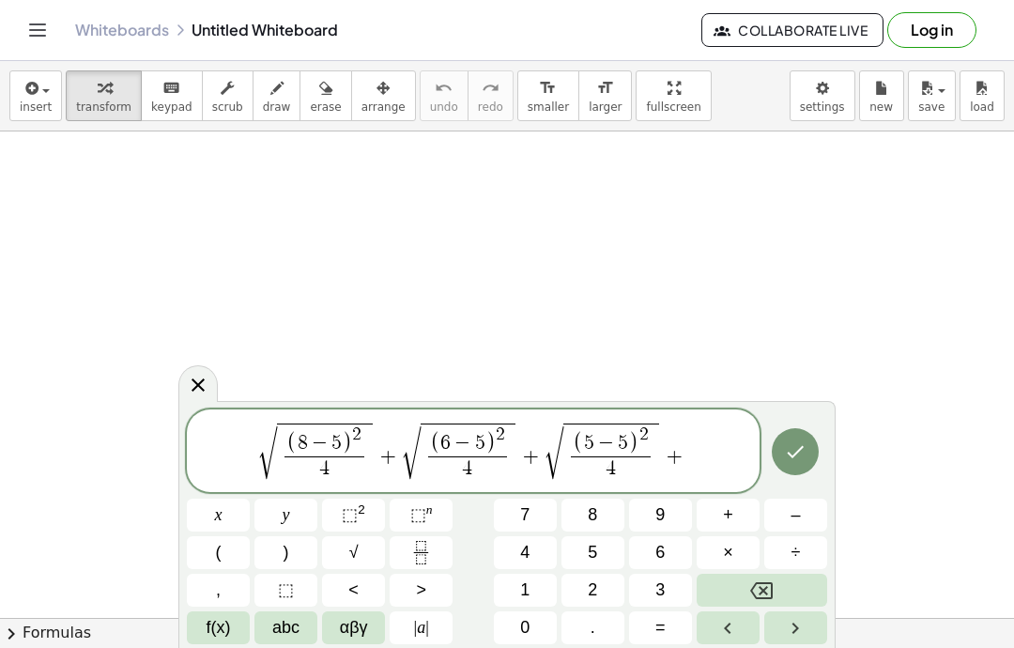
click at [348, 551] on button "√" at bounding box center [353, 552] width 63 height 33
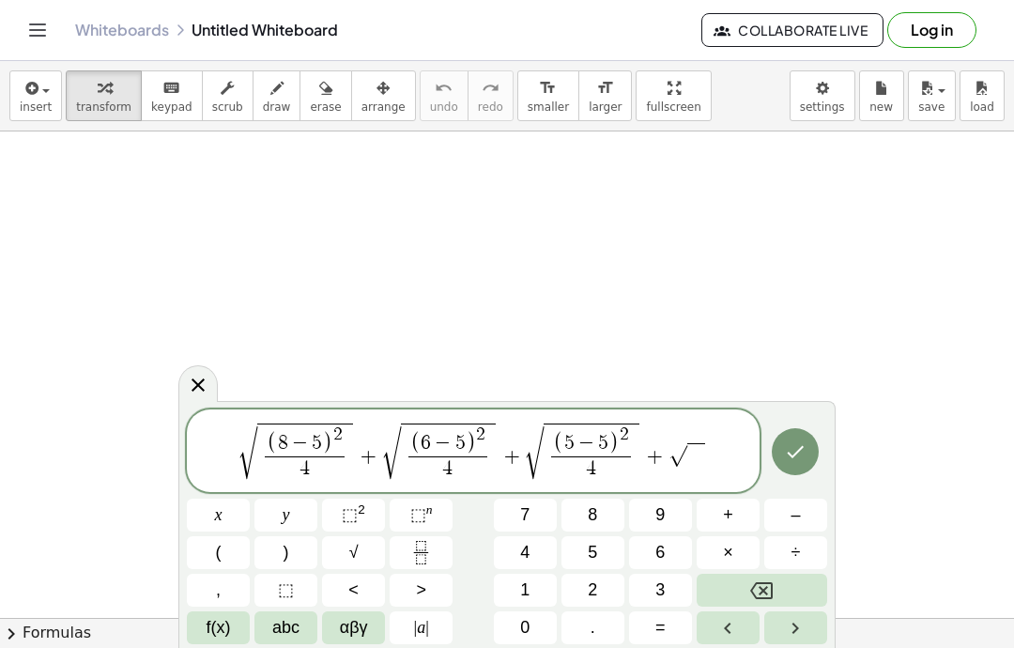
click at [401, 551] on button "Fraction" at bounding box center [421, 552] width 63 height 33
click at [242, 552] on button "(" at bounding box center [218, 552] width 63 height 33
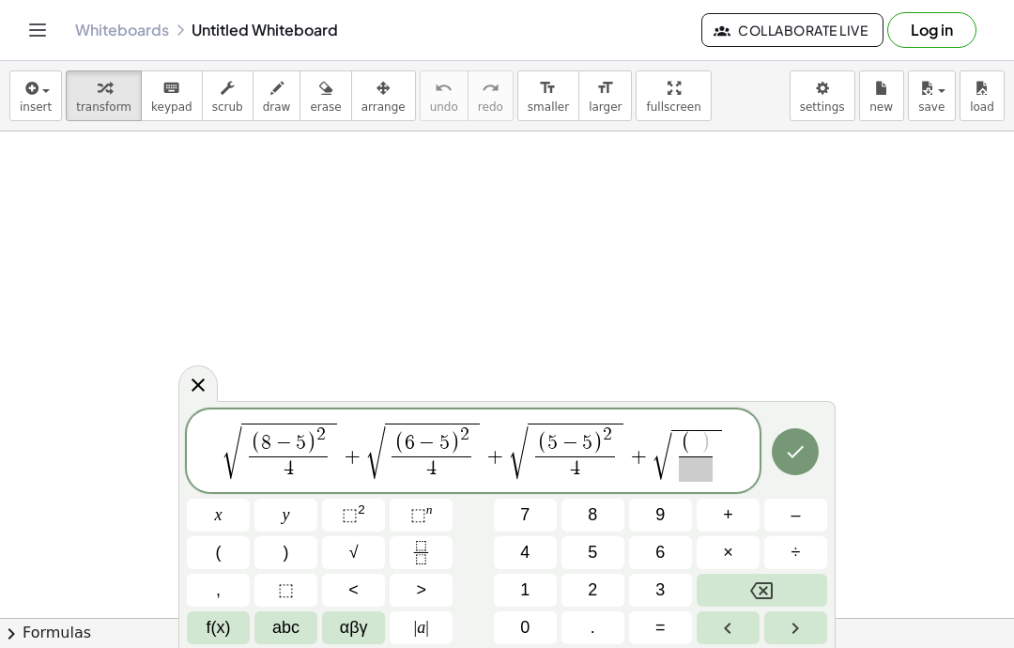
click at [519, 627] on button "0" at bounding box center [525, 627] width 63 height 33
click at [806, 510] on button "–" at bounding box center [796, 515] width 63 height 33
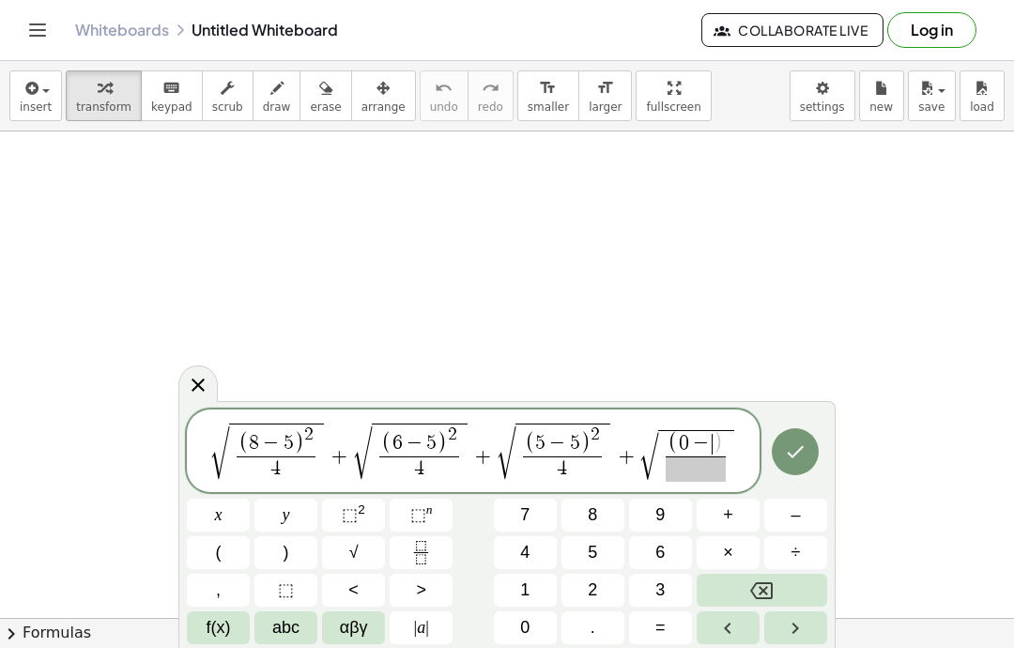
click at [601, 545] on button "5" at bounding box center [593, 552] width 63 height 33
click at [801, 630] on icon "Right arrow" at bounding box center [795, 628] width 23 height 23
click at [362, 503] on sup "2" at bounding box center [362, 510] width 8 height 14
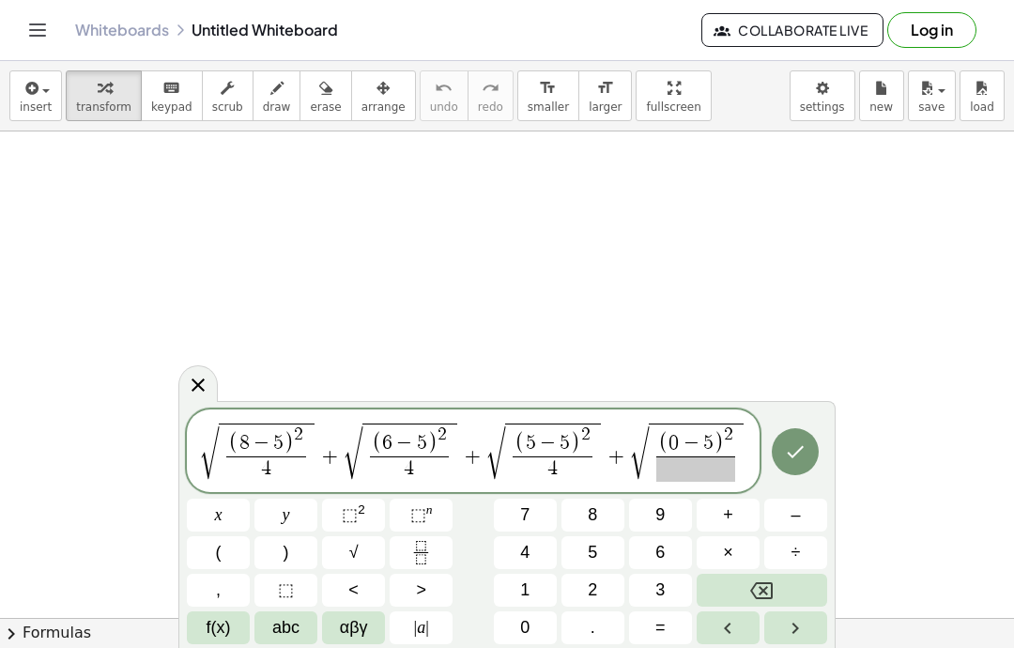
click at [694, 460] on span at bounding box center [697, 468] width 80 height 25
click at [524, 559] on span "4" at bounding box center [524, 552] width 9 height 25
click at [811, 624] on button "Right arrow" at bounding box center [796, 627] width 63 height 33
click at [799, 554] on span "÷" at bounding box center [796, 552] width 9 height 25
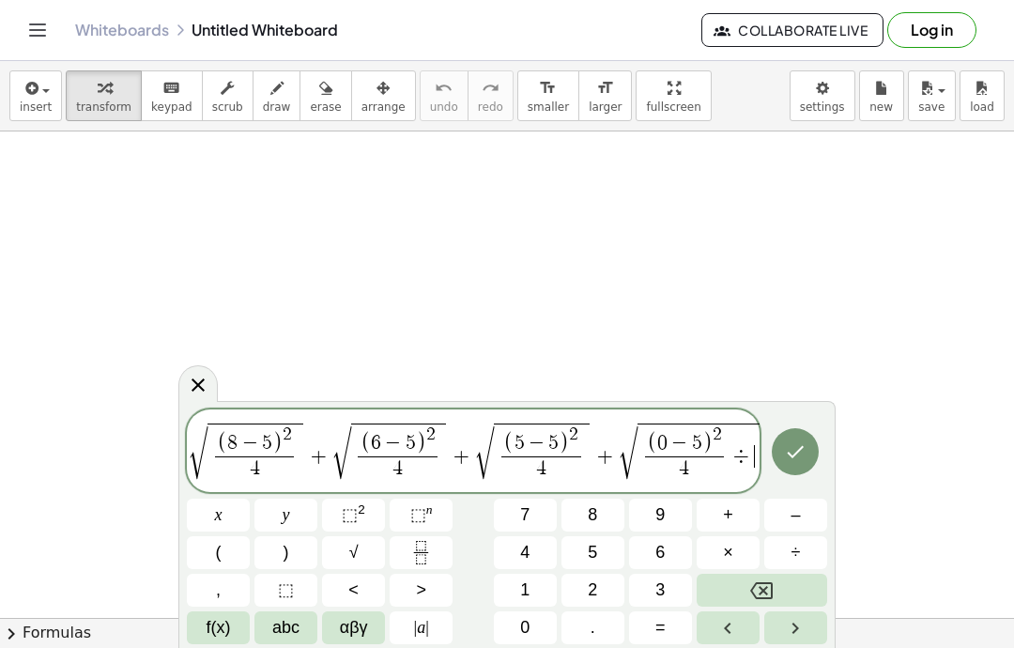
scroll to position [0, 3]
click at [766, 588] on icon "Backspace" at bounding box center [761, 590] width 23 height 17
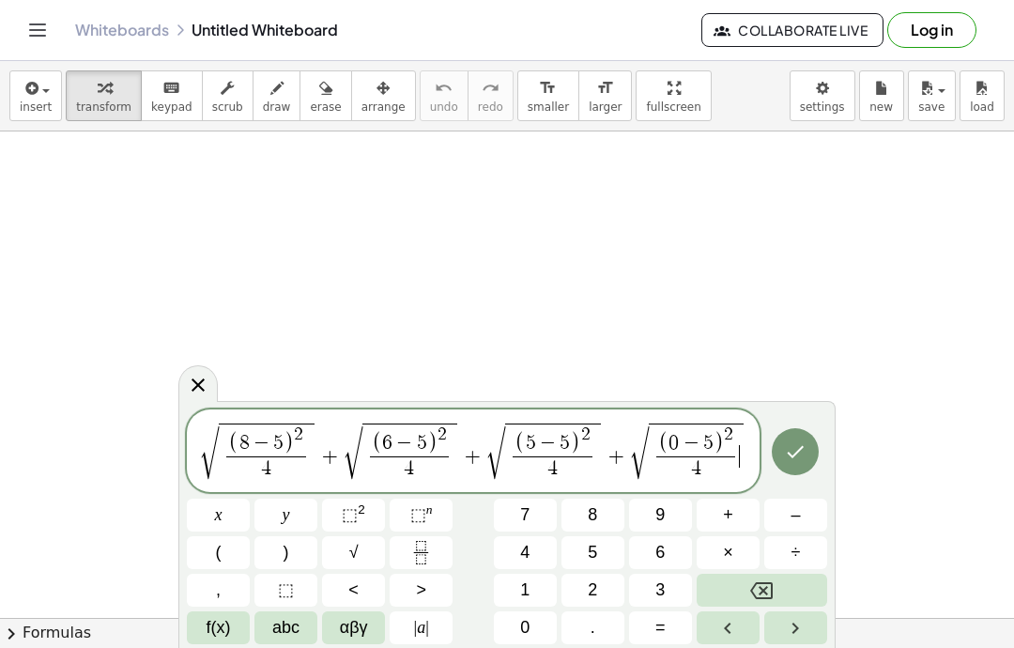
scroll to position [0, 0]
click at [801, 635] on icon "Right arrow" at bounding box center [795, 628] width 23 height 23
click at [729, 518] on span "+" at bounding box center [728, 515] width 10 height 25
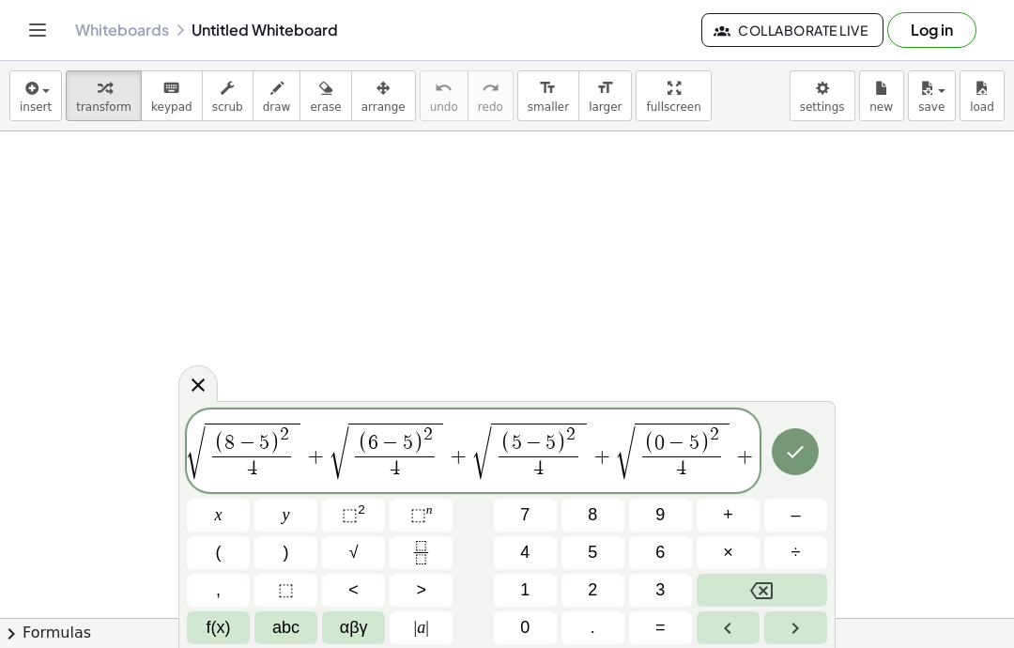
click at [359, 552] on button "√" at bounding box center [353, 552] width 63 height 33
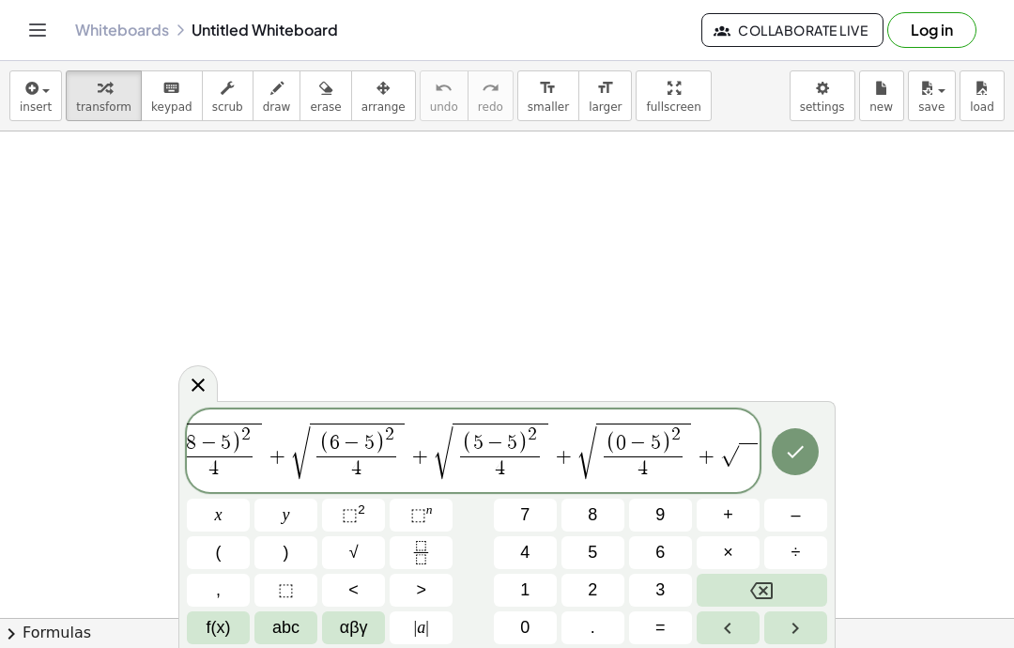
click at [235, 549] on button "(" at bounding box center [218, 552] width 63 height 33
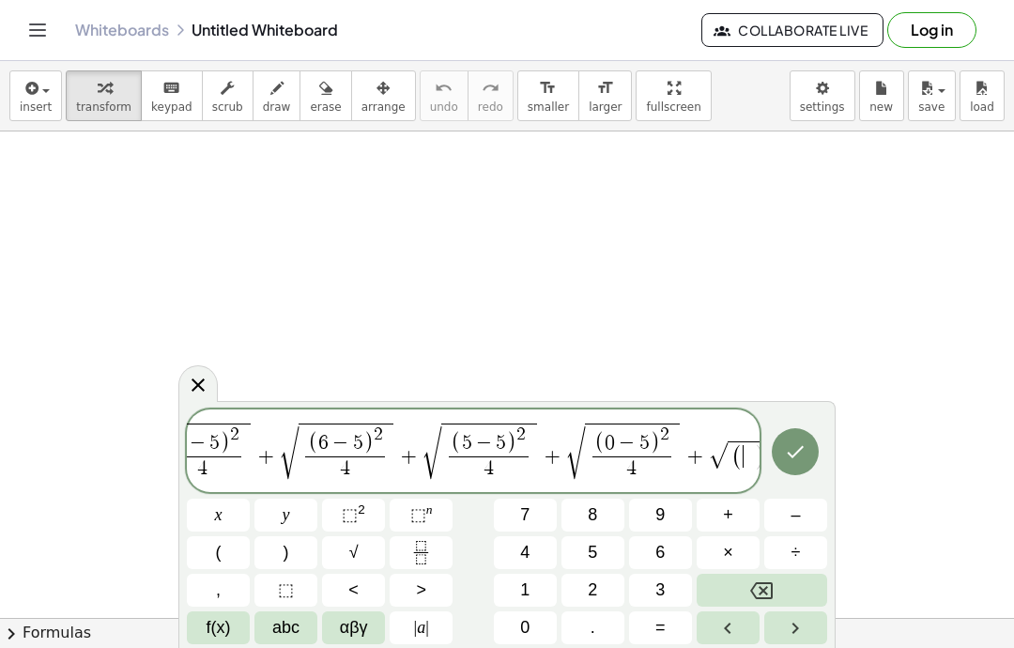
click at [773, 598] on icon "Backspace" at bounding box center [761, 591] width 23 height 23
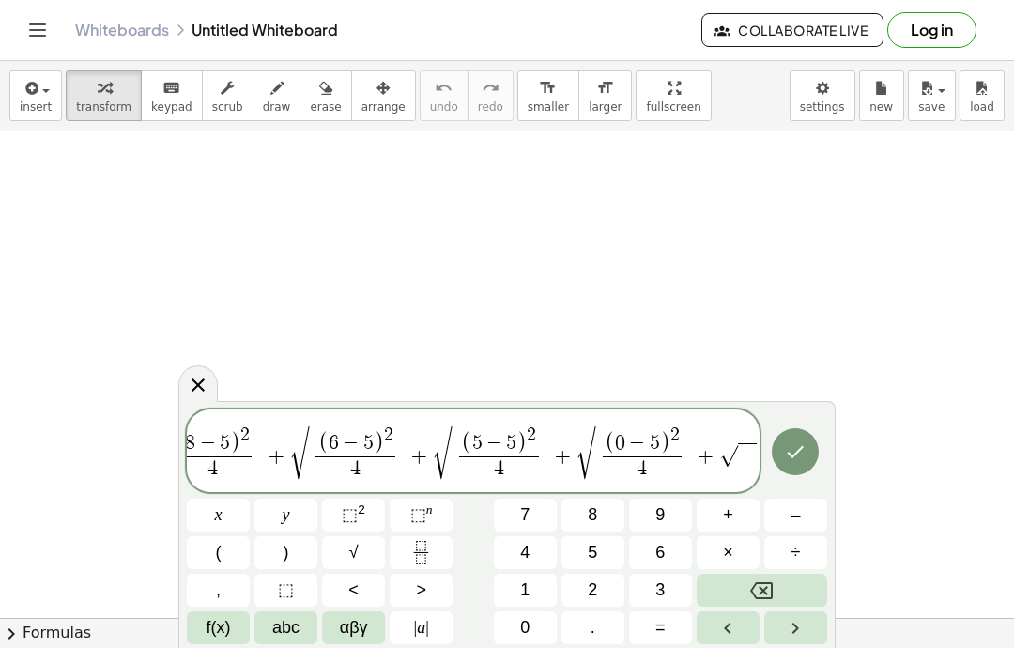
click at [420, 549] on icon "Fraction" at bounding box center [421, 552] width 23 height 23
click at [232, 544] on button "(" at bounding box center [218, 552] width 63 height 33
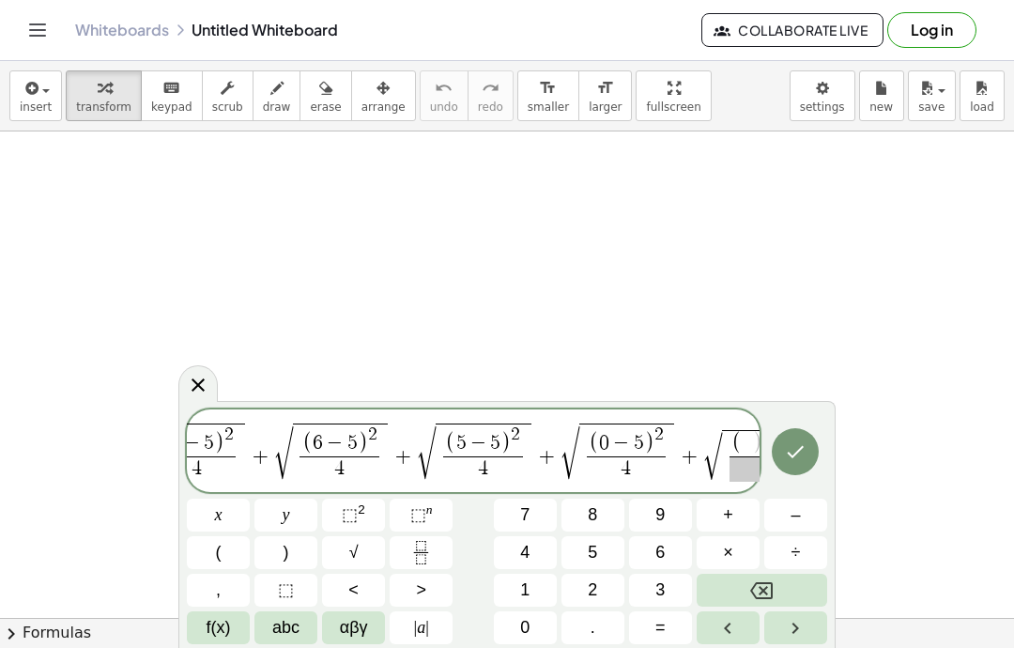
click at [663, 547] on span "6" at bounding box center [660, 552] width 9 height 25
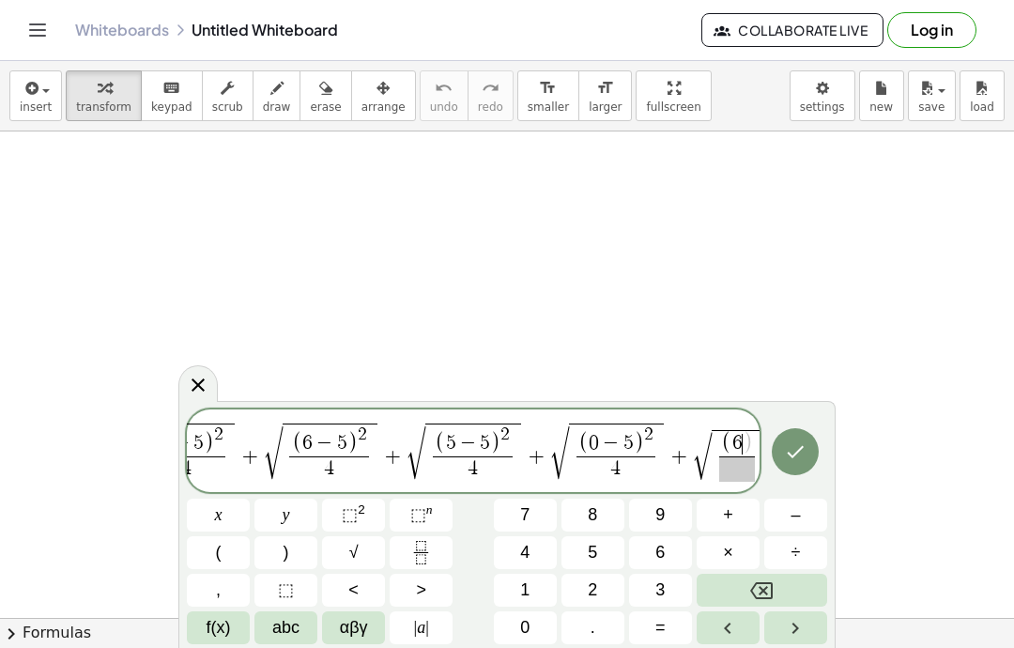
click at [797, 515] on span "–" at bounding box center [795, 515] width 9 height 25
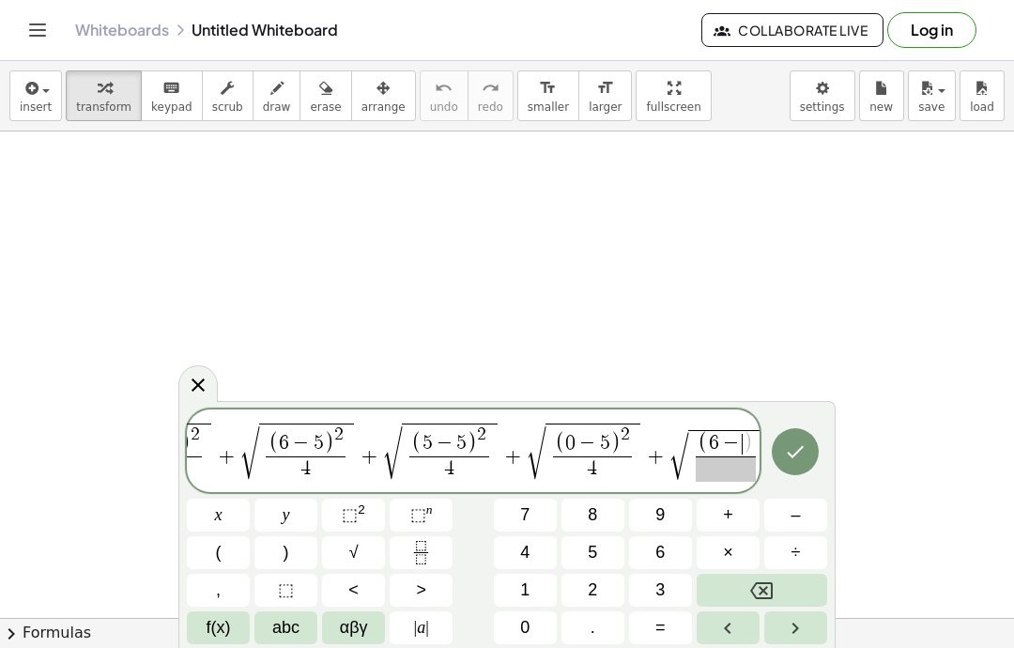
click at [596, 549] on span "5" at bounding box center [592, 552] width 9 height 25
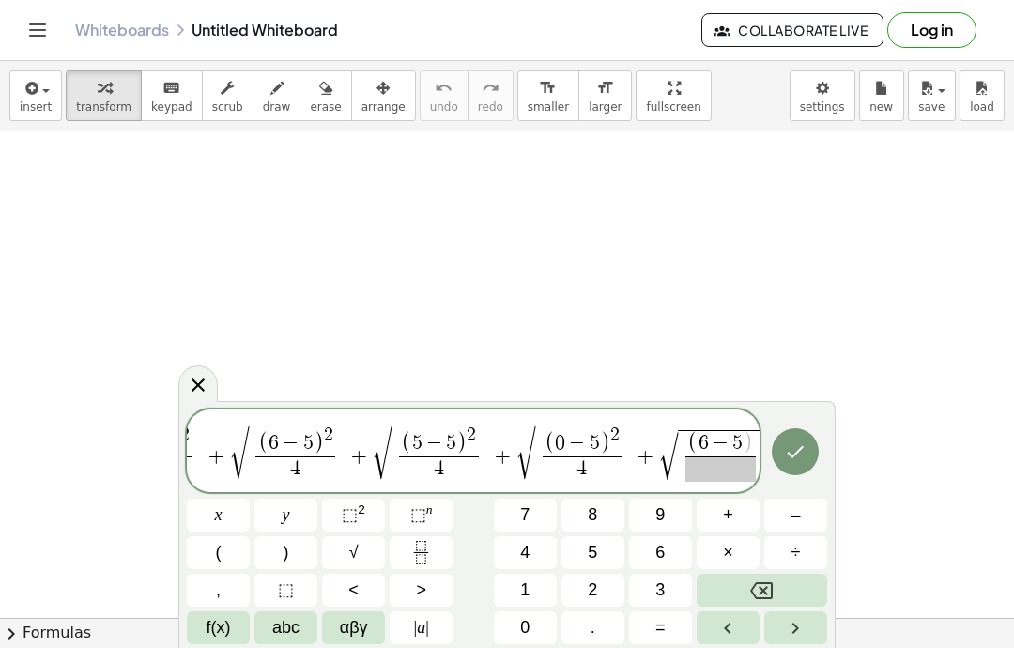
click at [747, 441] on span ")" at bounding box center [748, 443] width 10 height 23
click at [797, 639] on icon "Right arrow" at bounding box center [795, 628] width 23 height 23
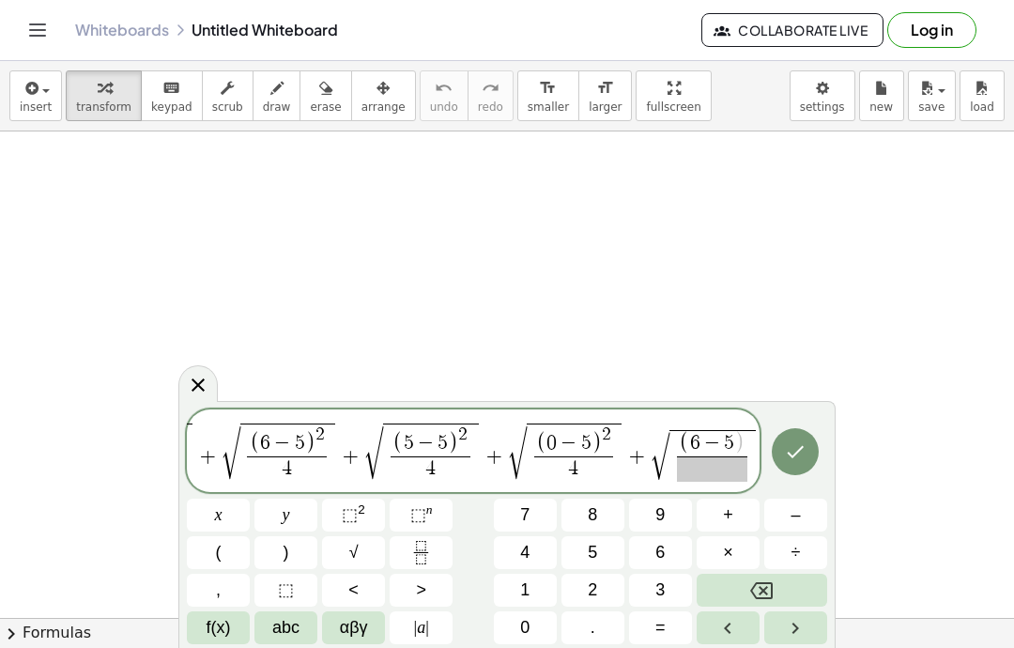
click at [349, 516] on span "⬚" at bounding box center [350, 514] width 16 height 19
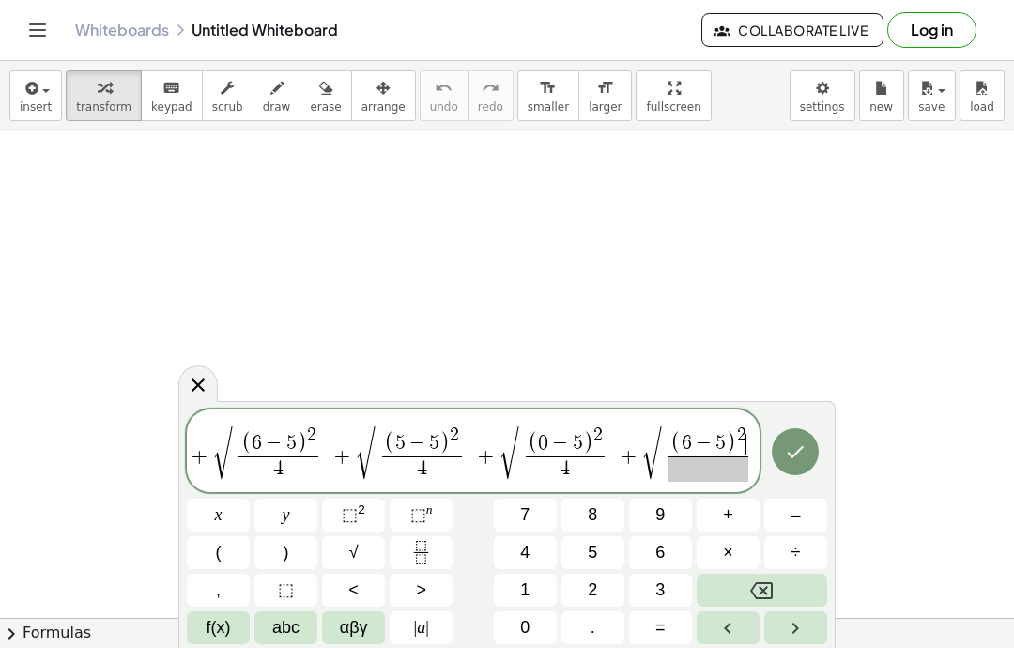
click at [709, 471] on span at bounding box center [709, 468] width 80 height 25
click at [531, 547] on button "4" at bounding box center [525, 552] width 63 height 33
click at [808, 447] on button "Done" at bounding box center [795, 451] width 47 height 47
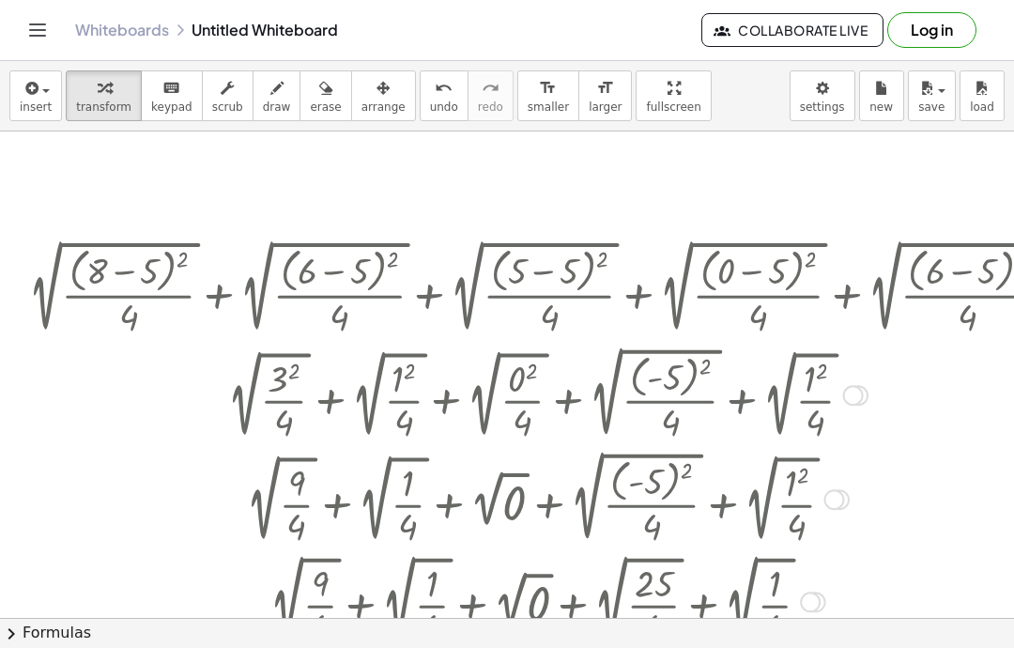
scroll to position [224, 0]
